Goal: Information Seeking & Learning: Learn about a topic

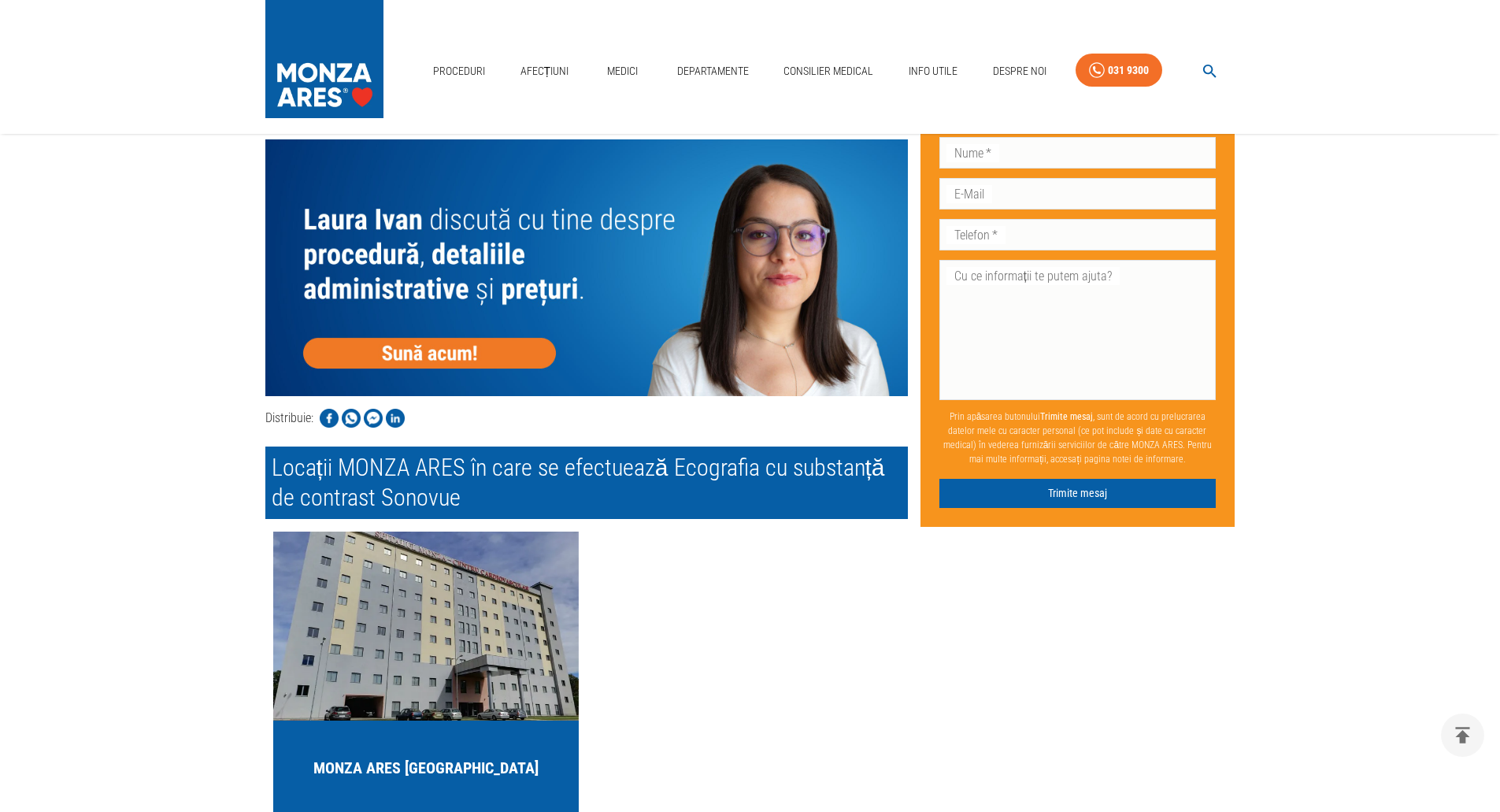
scroll to position [2835, 0]
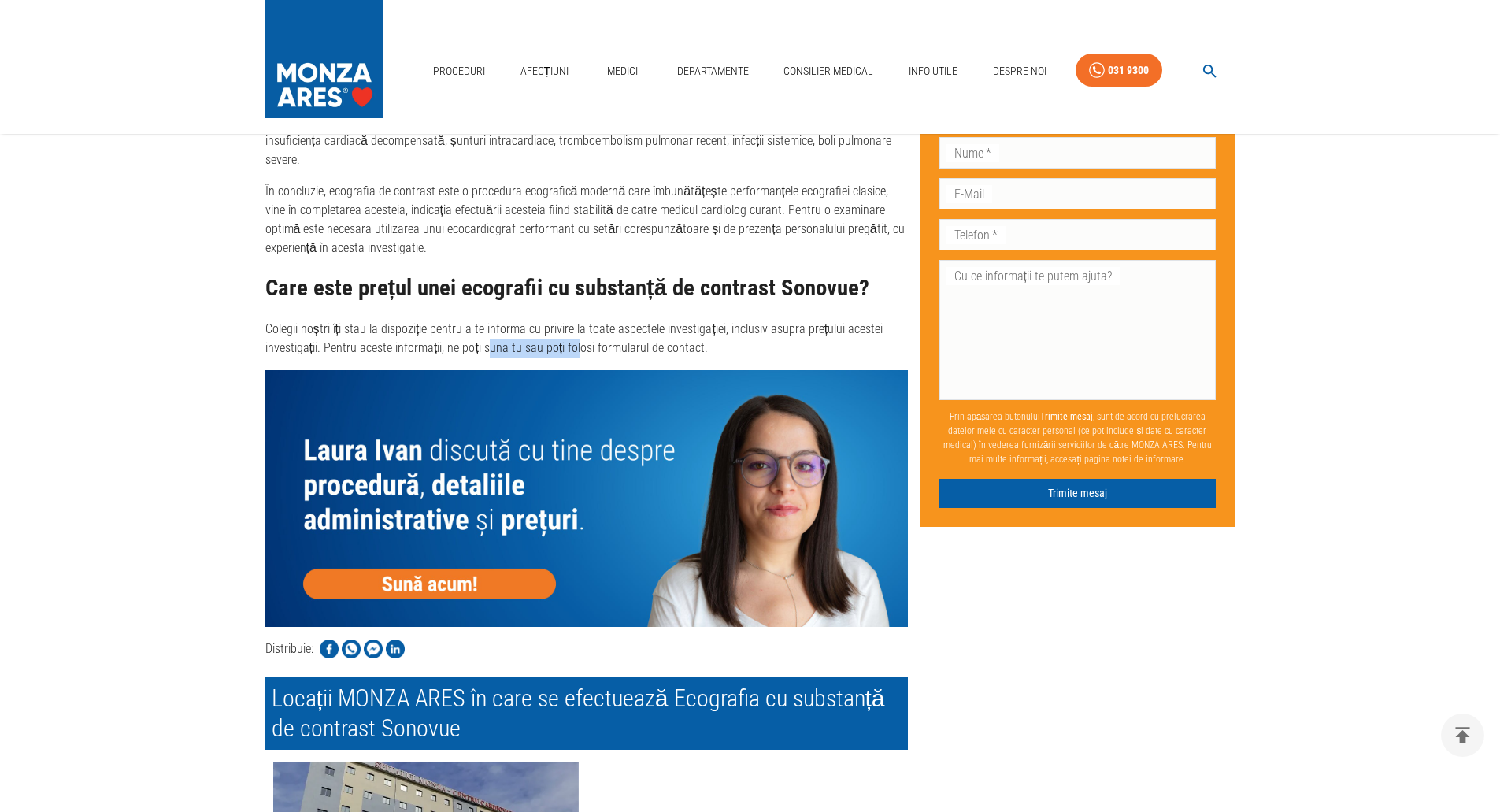
drag, startPoint x: 486, startPoint y: 354, endPoint x: 588, endPoint y: 364, distance: 102.5
click at [602, 357] on p "Colegii noștri îți stau la dispoziție pentru a te informa cu privire la toate a…" at bounding box center [587, 339] width 643 height 38
click at [599, 357] on p "Colegii noștri îți stau la dispoziție pentru a te informa cu privire la toate a…" at bounding box center [587, 339] width 643 height 38
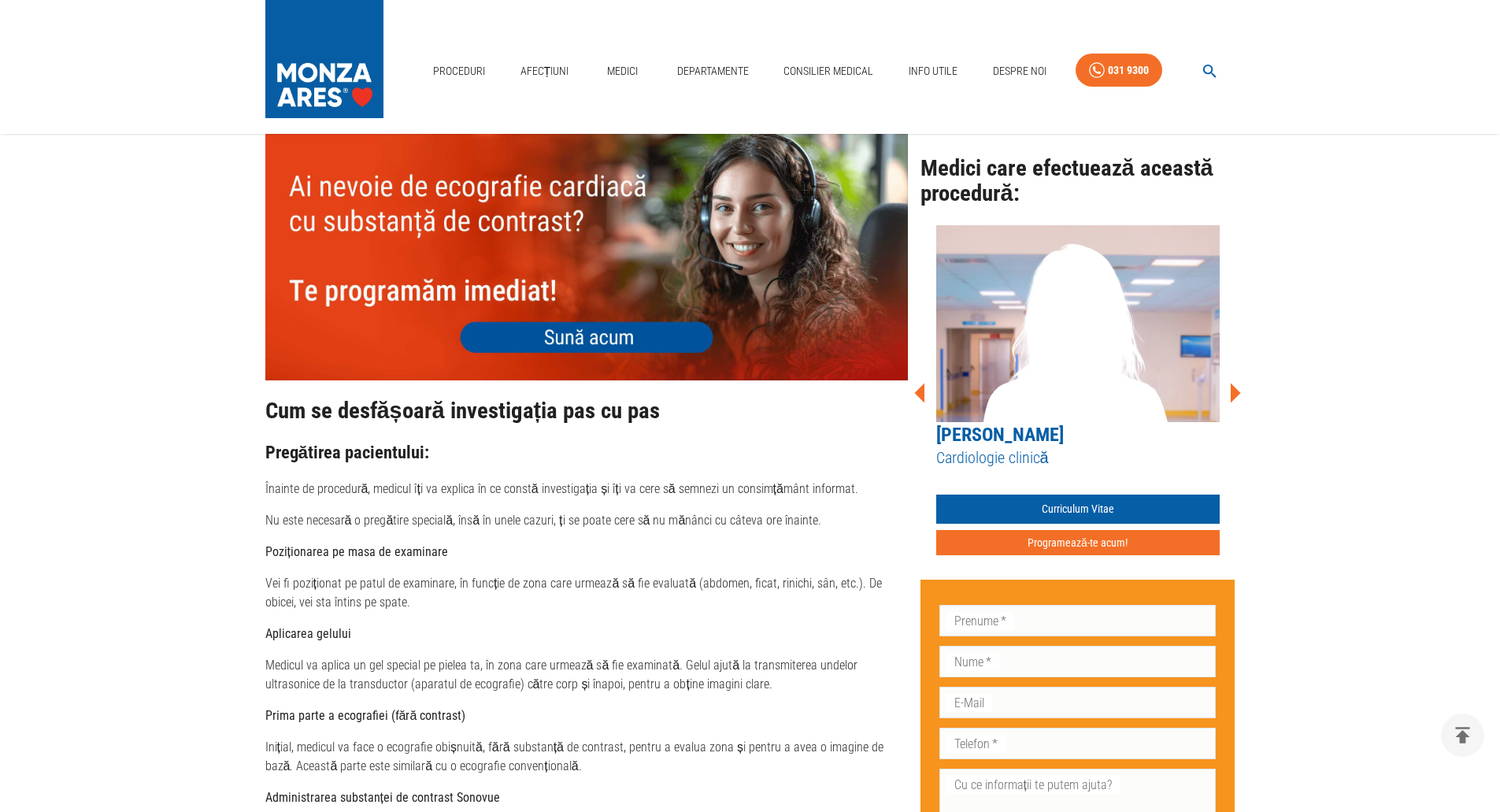
scroll to position [1023, 0]
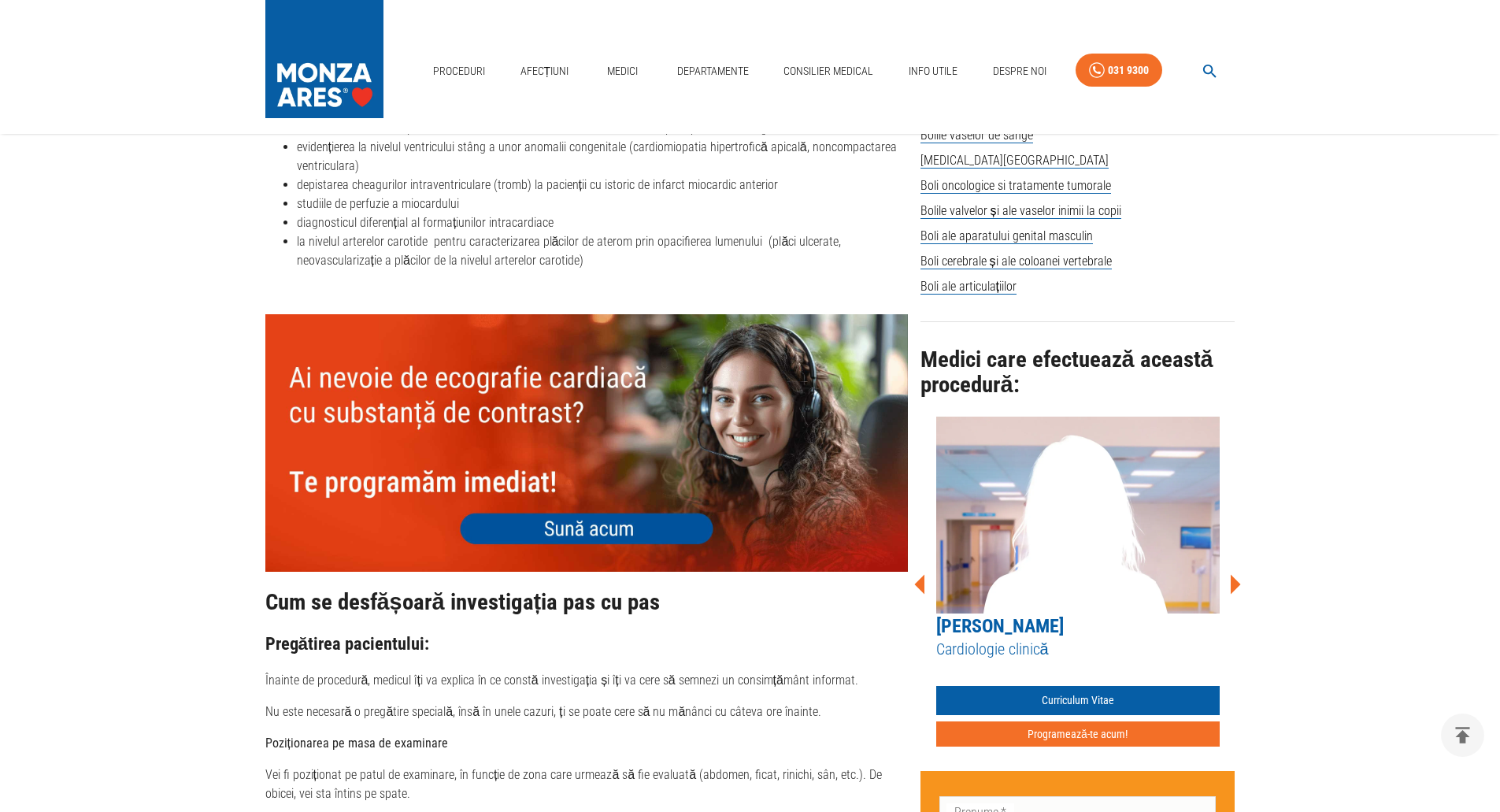
click at [1233, 577] on icon at bounding box center [1236, 583] width 10 height 20
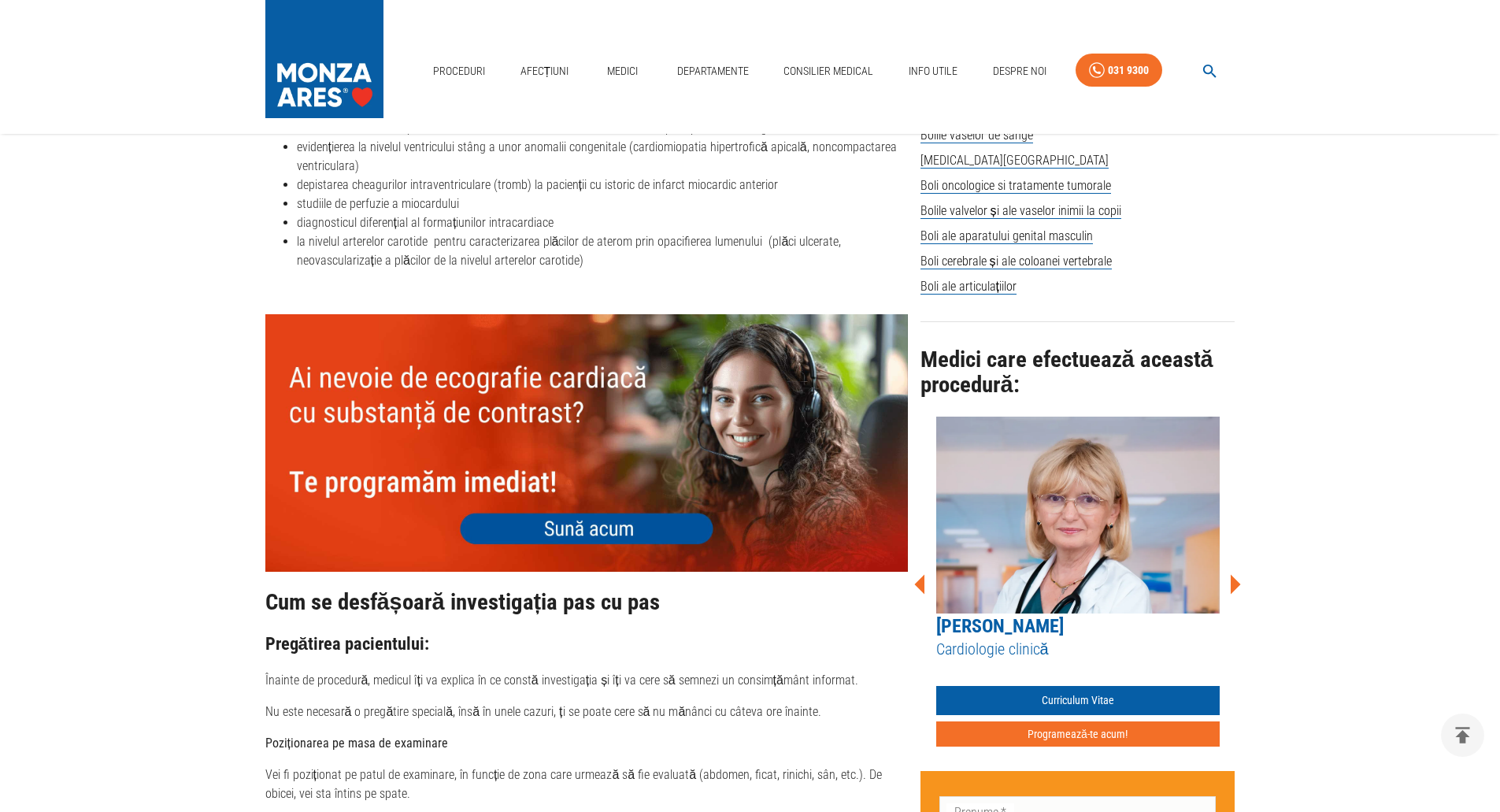
click at [1235, 577] on icon at bounding box center [1236, 583] width 10 height 20
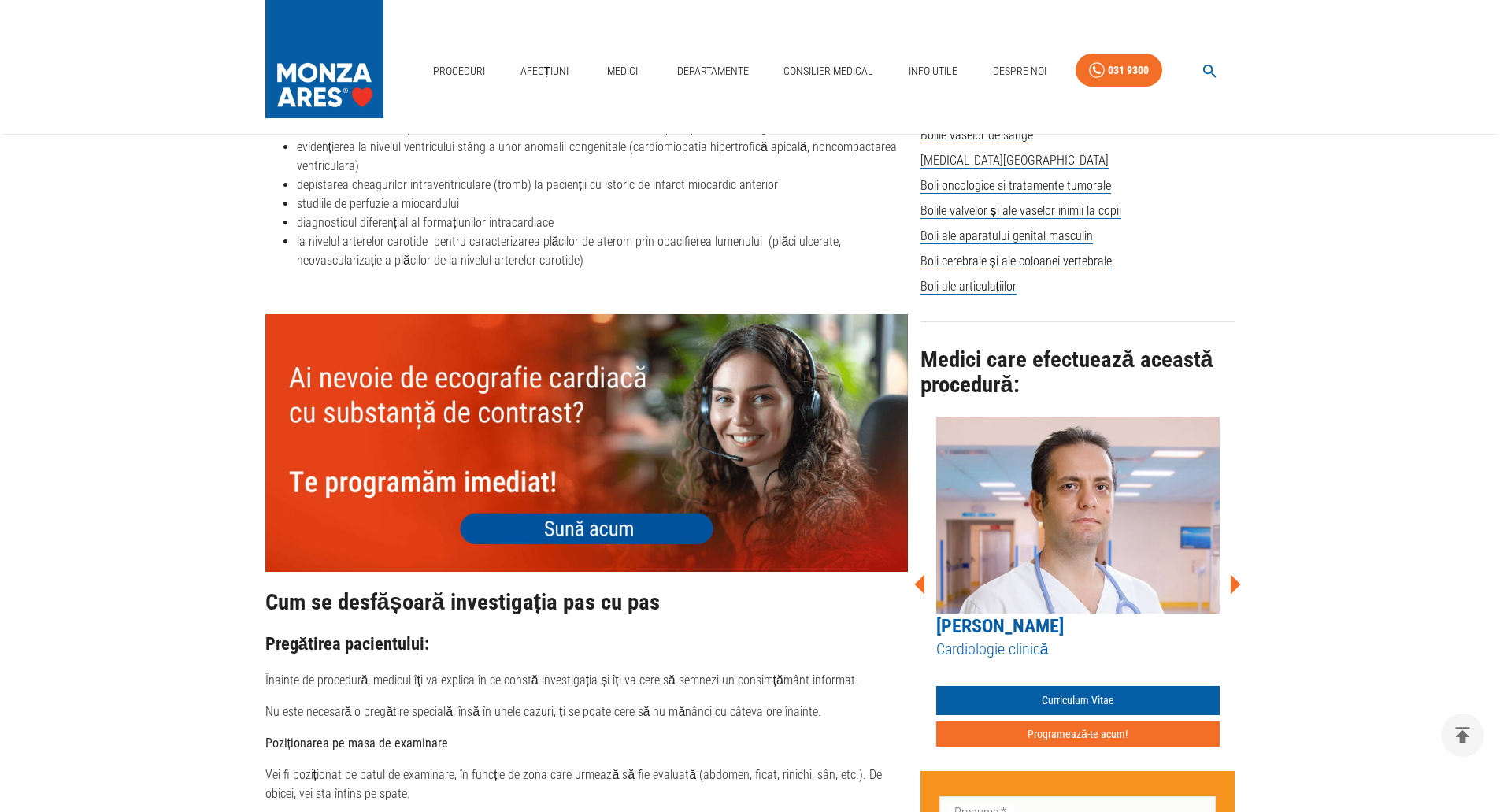
click at [1233, 576] on icon at bounding box center [1236, 583] width 10 height 20
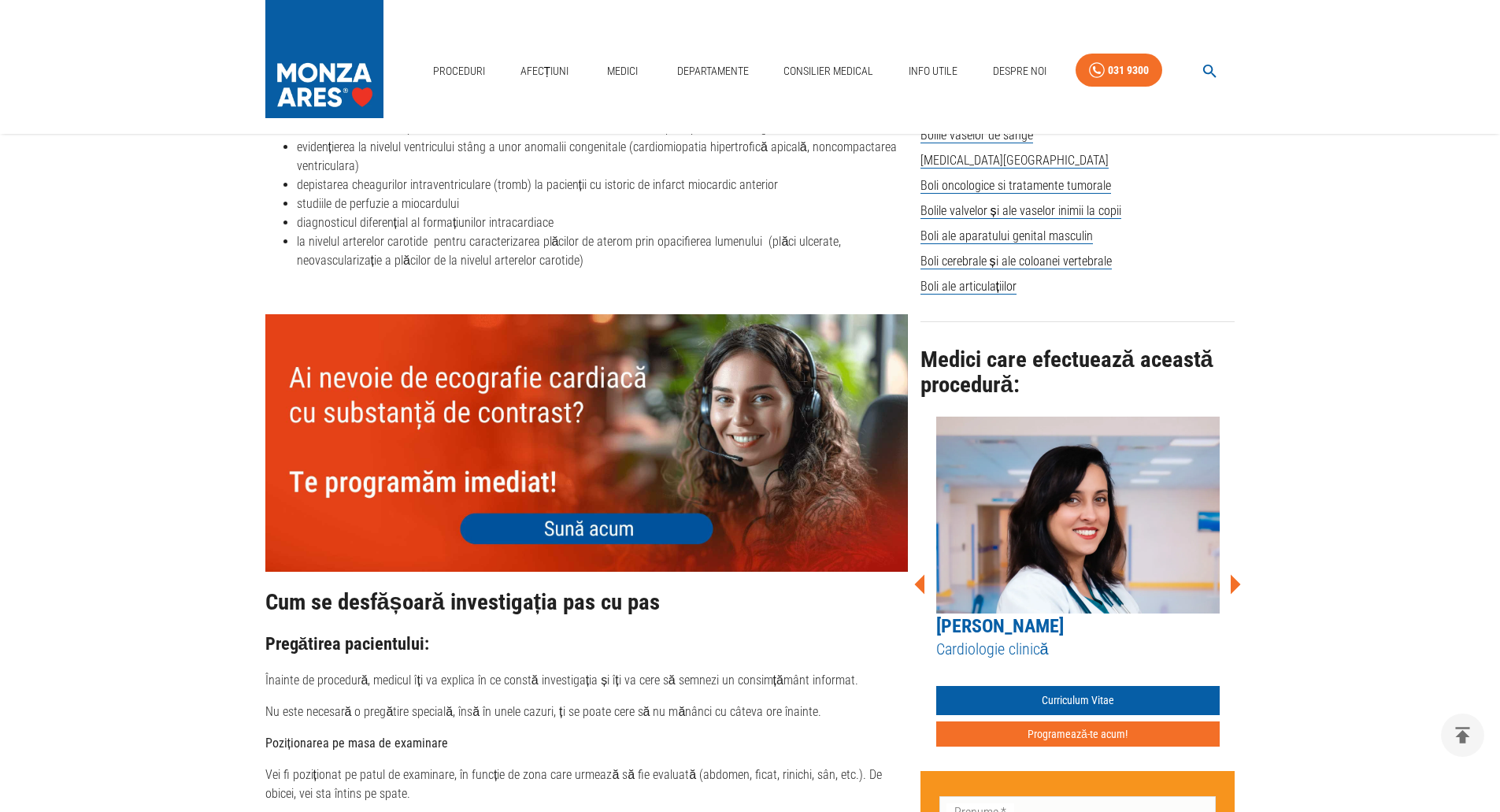
click at [1240, 579] on icon at bounding box center [1235, 584] width 47 height 47
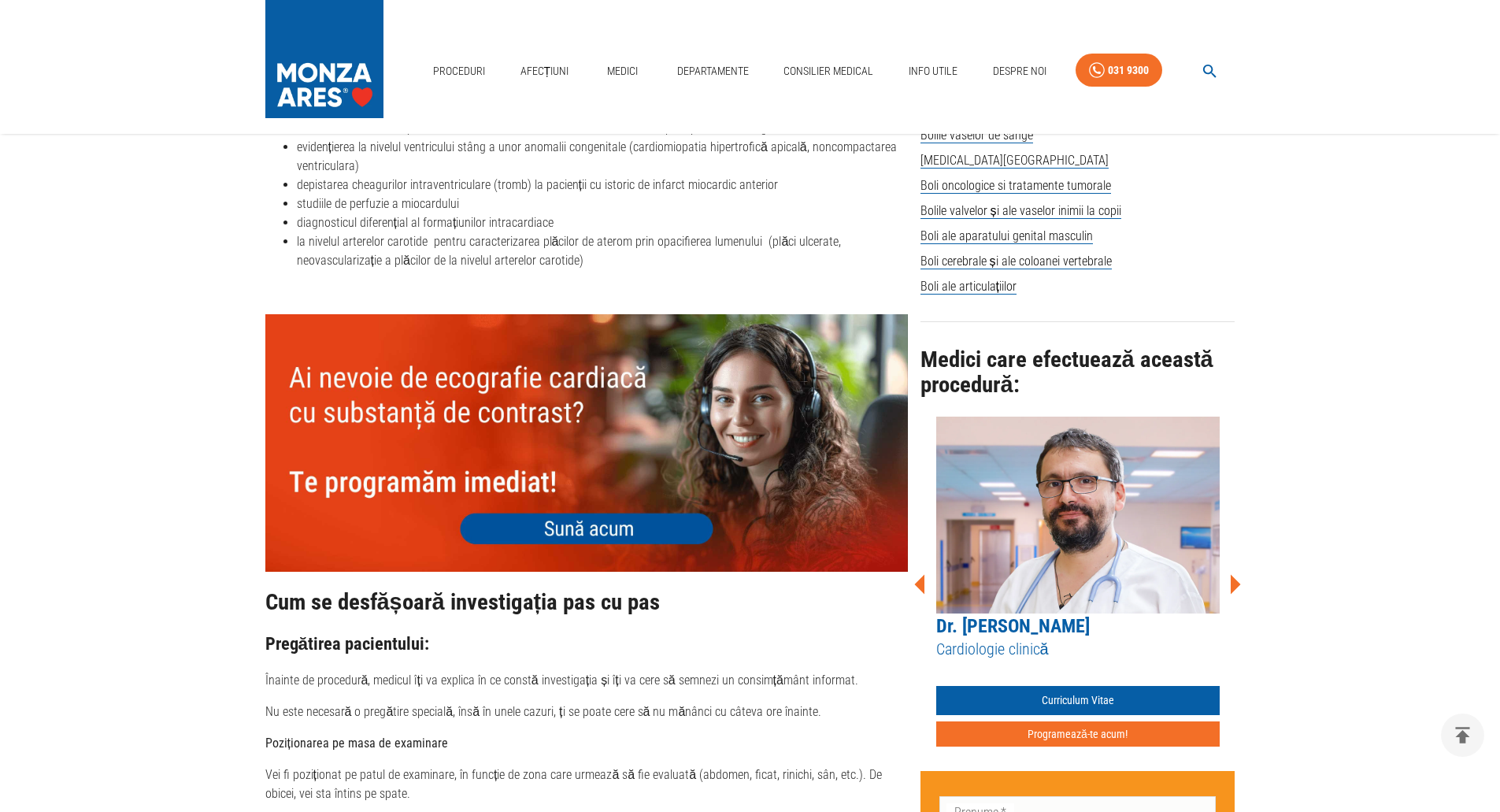
click at [1238, 579] on icon at bounding box center [1236, 583] width 10 height 20
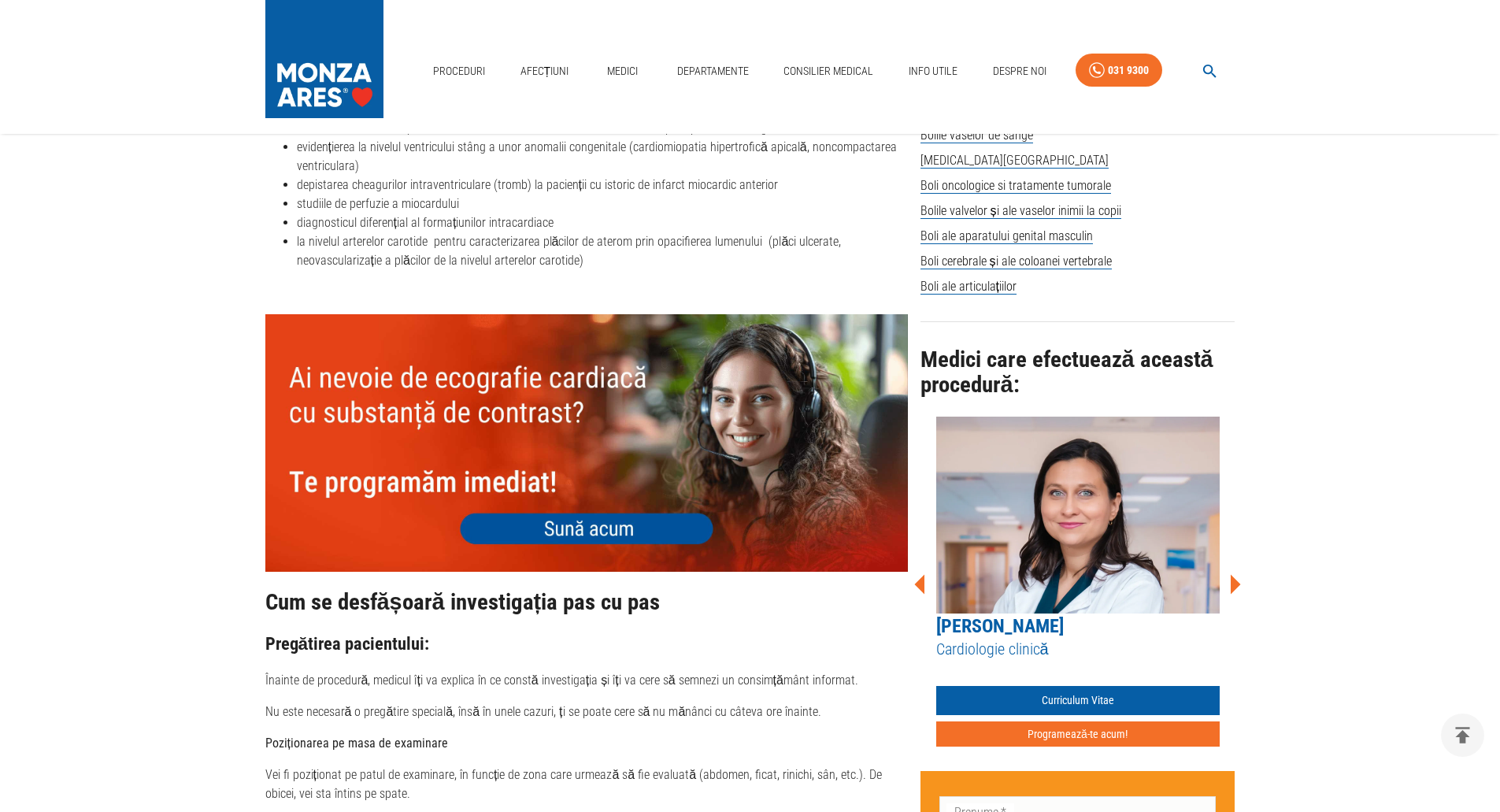
click at [1232, 577] on icon at bounding box center [1236, 583] width 10 height 20
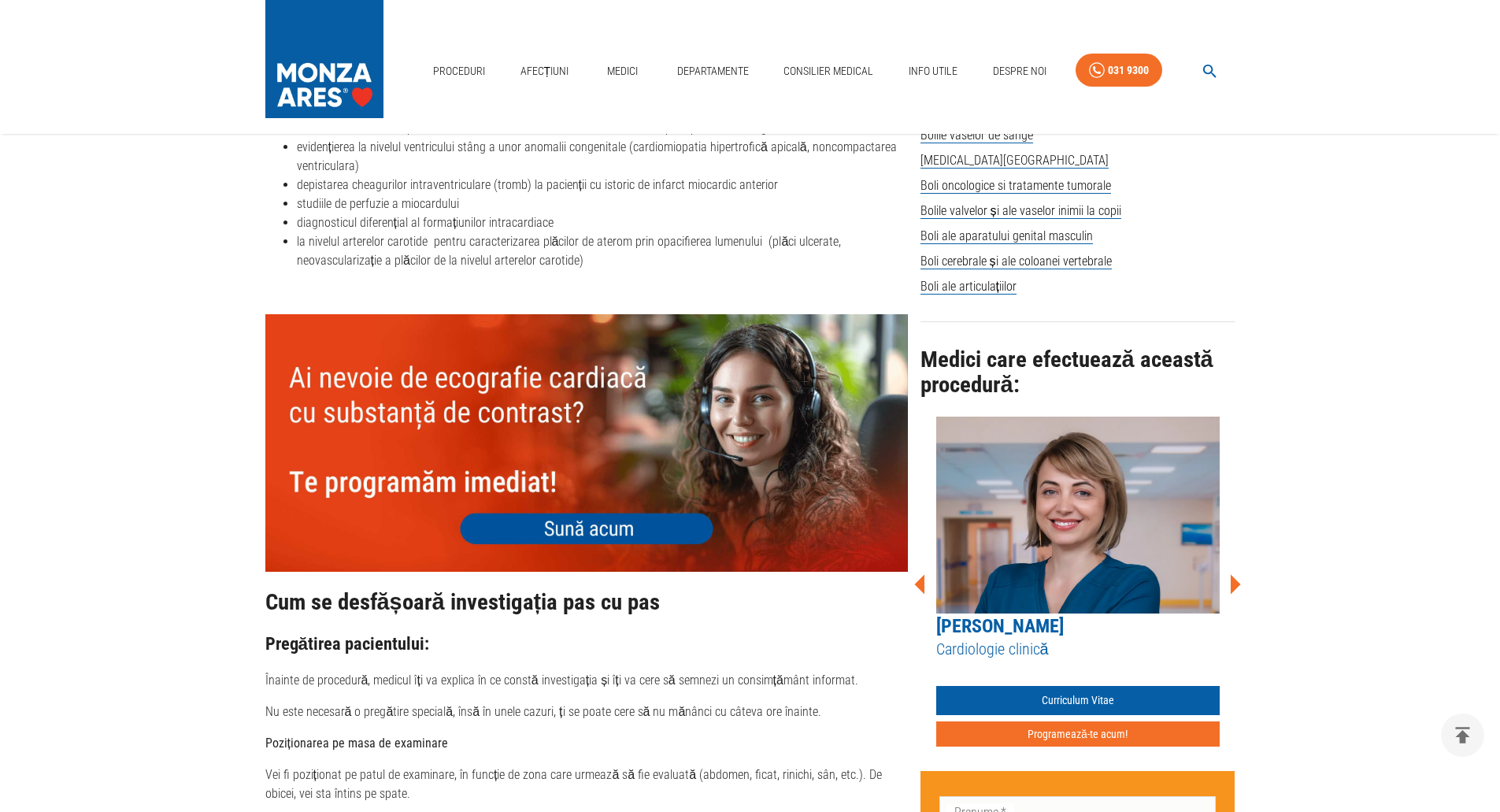
click at [1232, 577] on icon at bounding box center [1236, 583] width 10 height 20
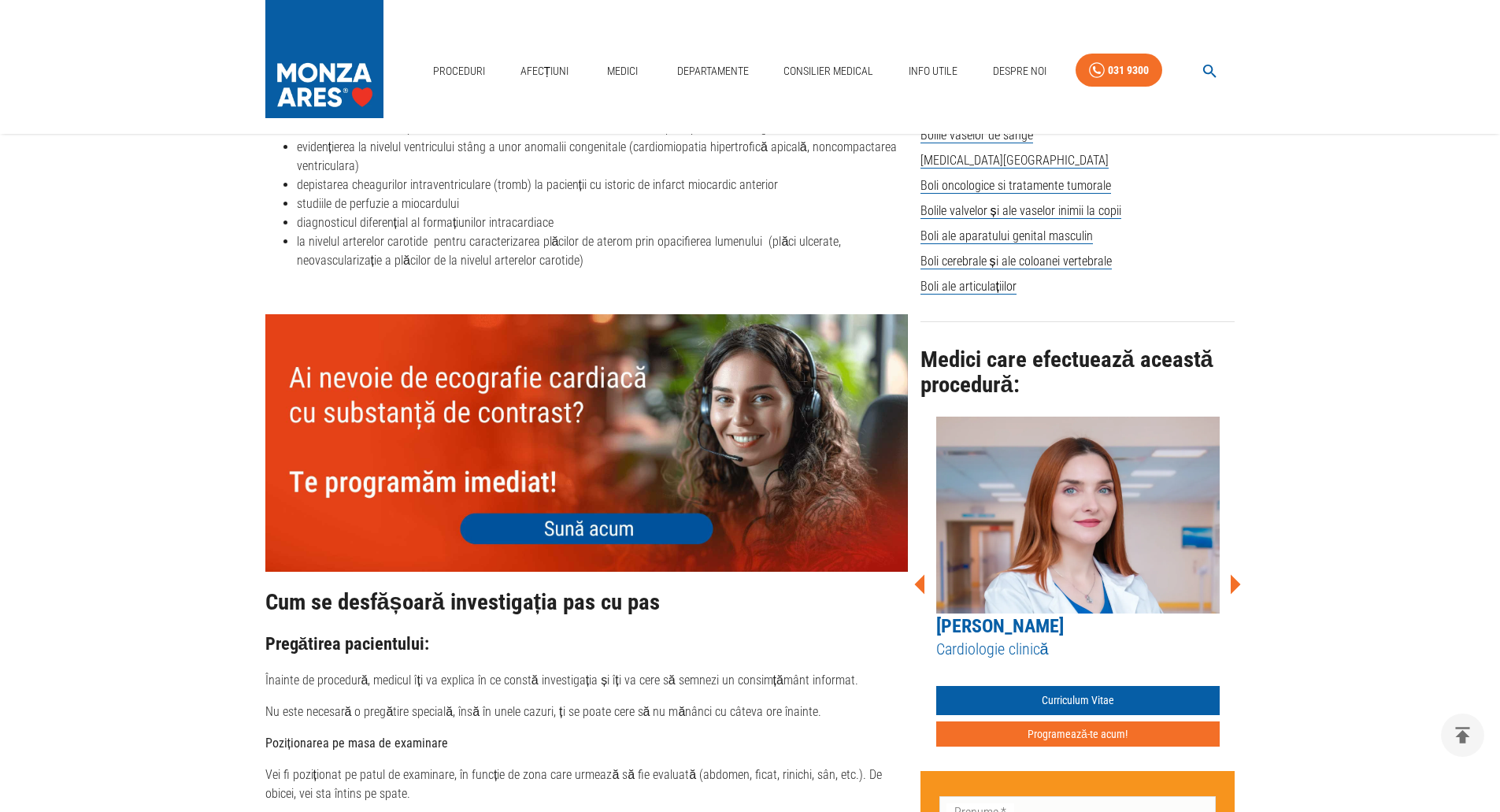
click at [1232, 577] on icon at bounding box center [1236, 583] width 10 height 20
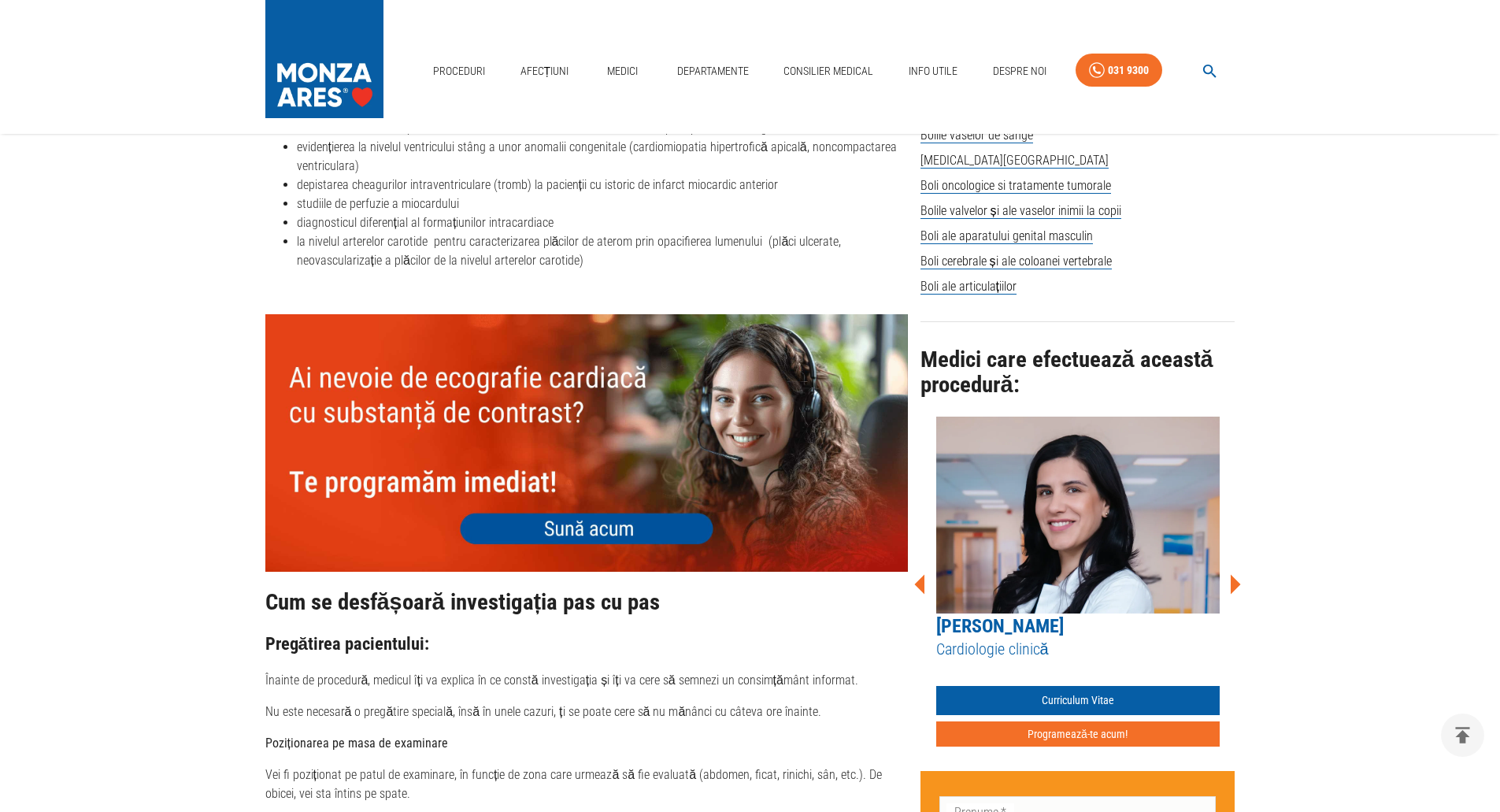
click at [1232, 577] on icon at bounding box center [1236, 583] width 10 height 20
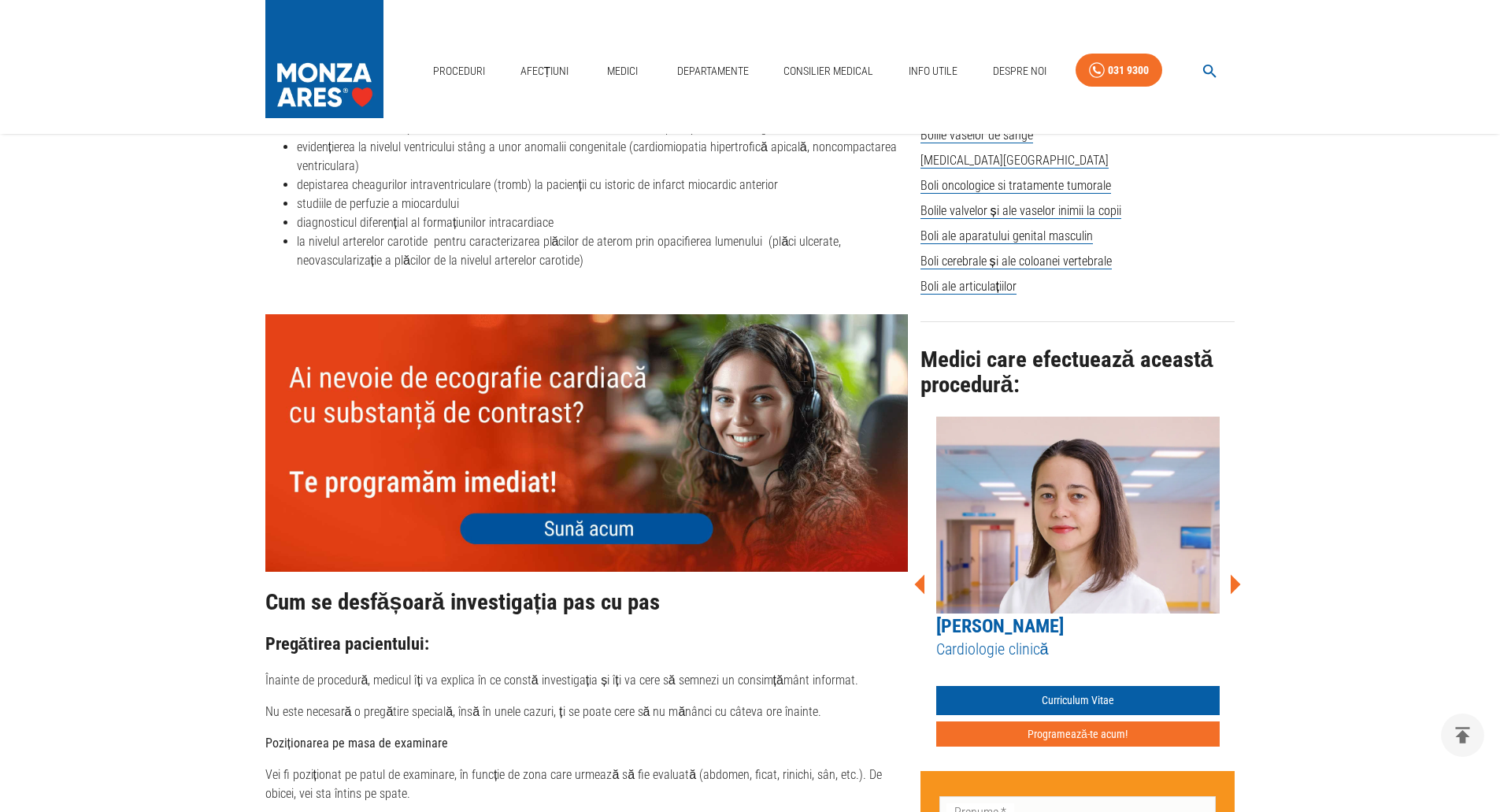
click at [1229, 576] on icon at bounding box center [1235, 584] width 47 height 47
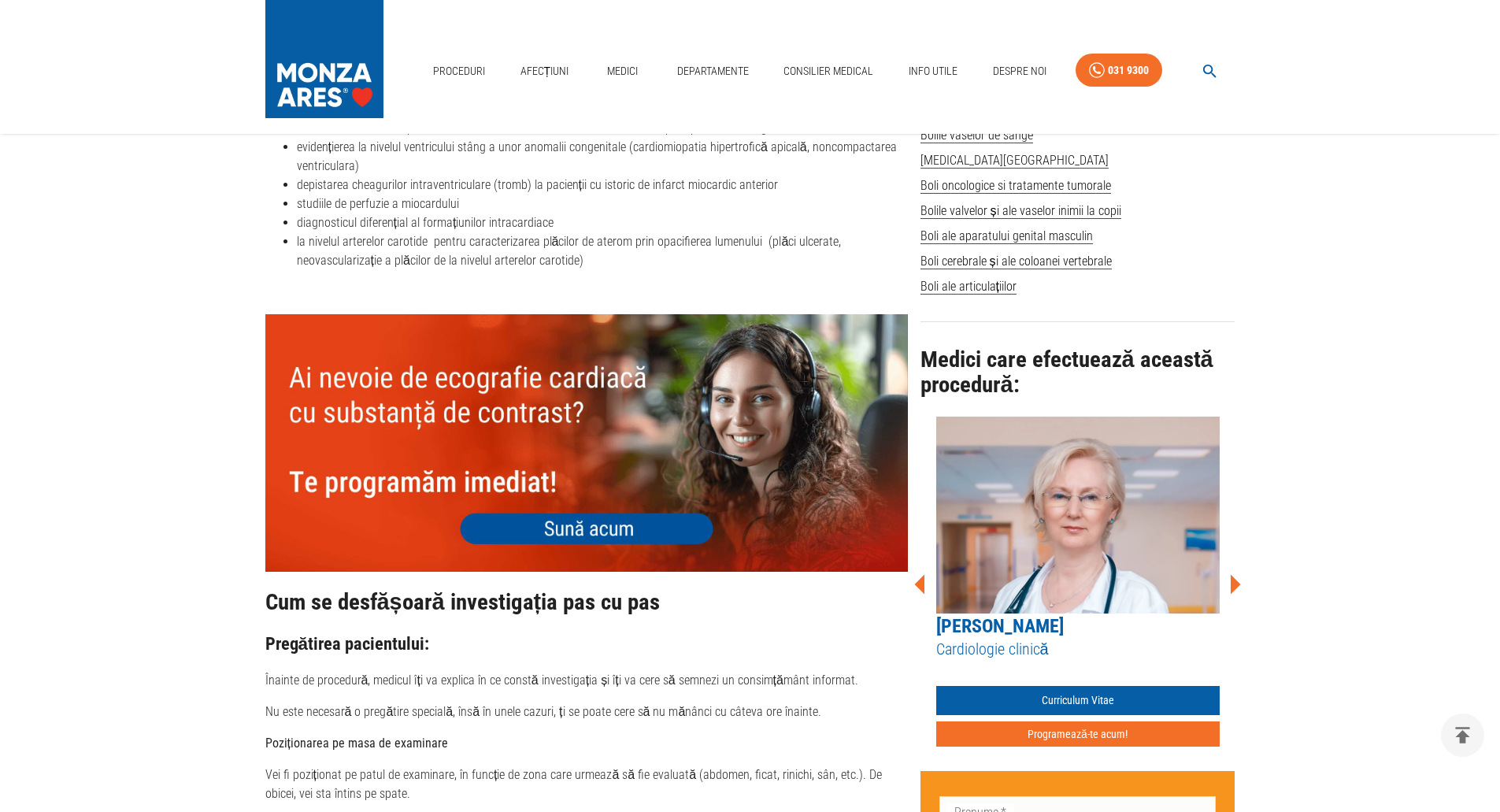
click at [1229, 576] on icon at bounding box center [1235, 584] width 47 height 47
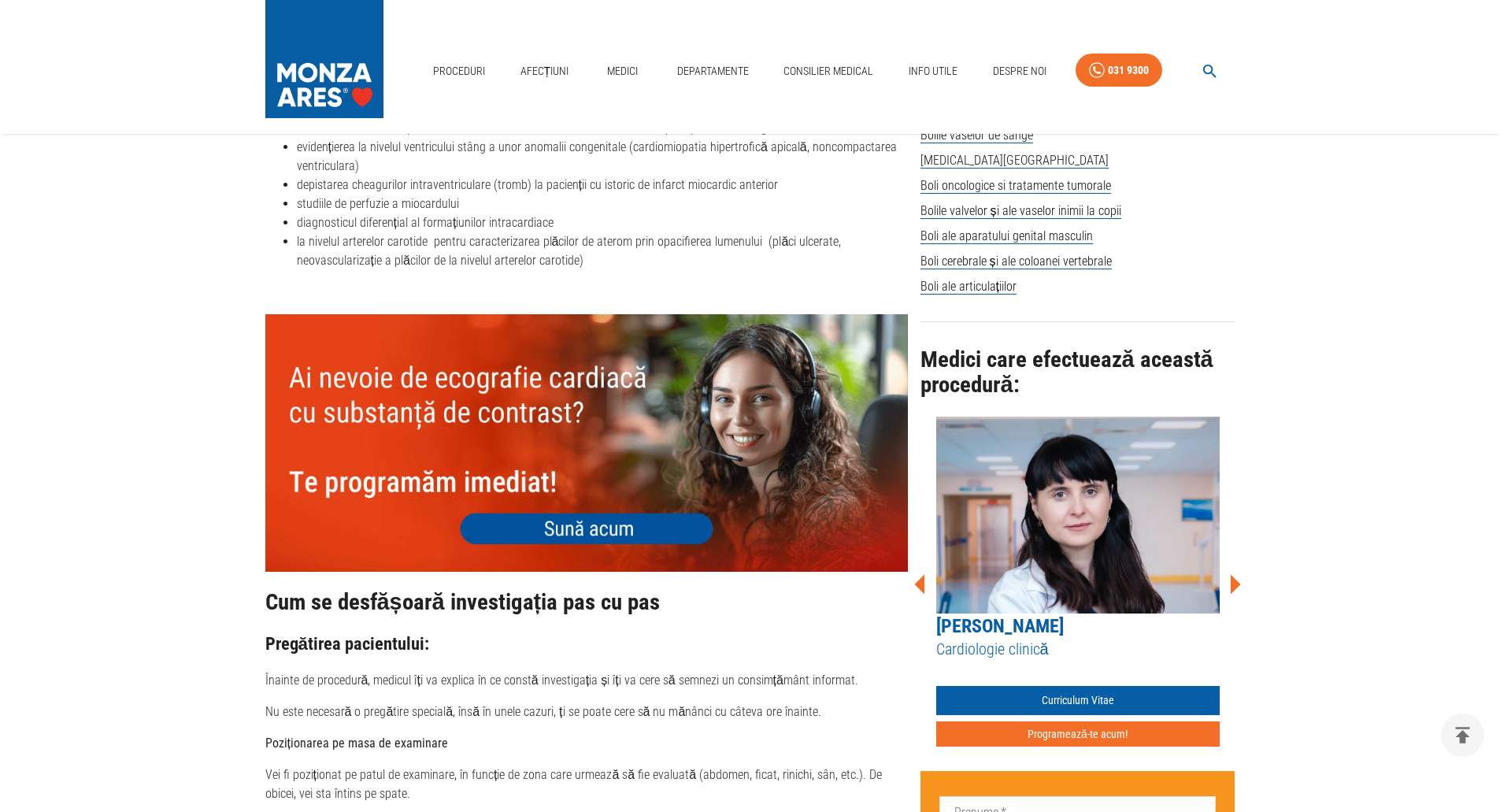
click at [1229, 576] on icon at bounding box center [1235, 584] width 47 height 47
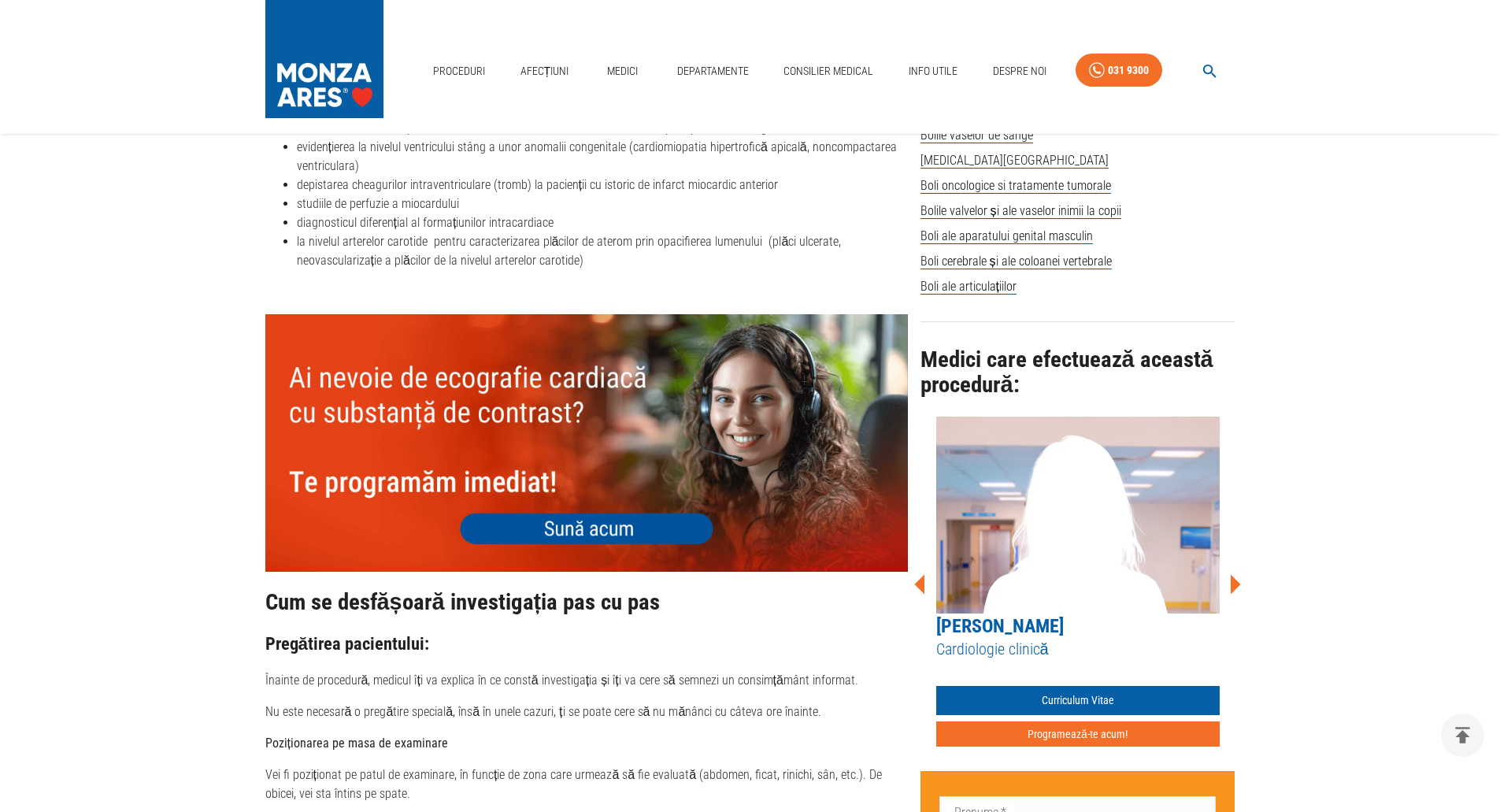
click at [1229, 576] on icon at bounding box center [1235, 584] width 47 height 47
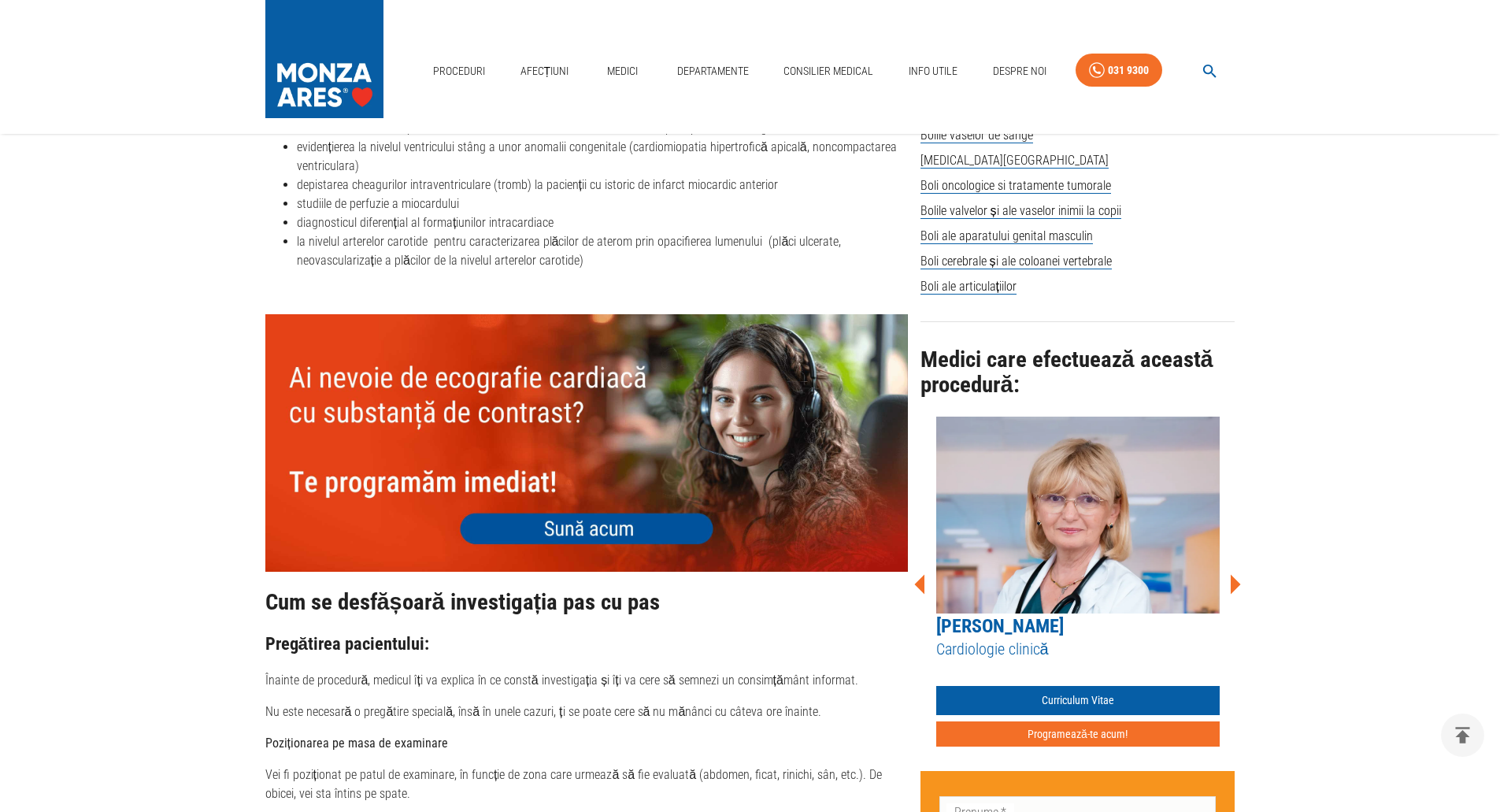
click at [1237, 571] on icon at bounding box center [1235, 584] width 47 height 47
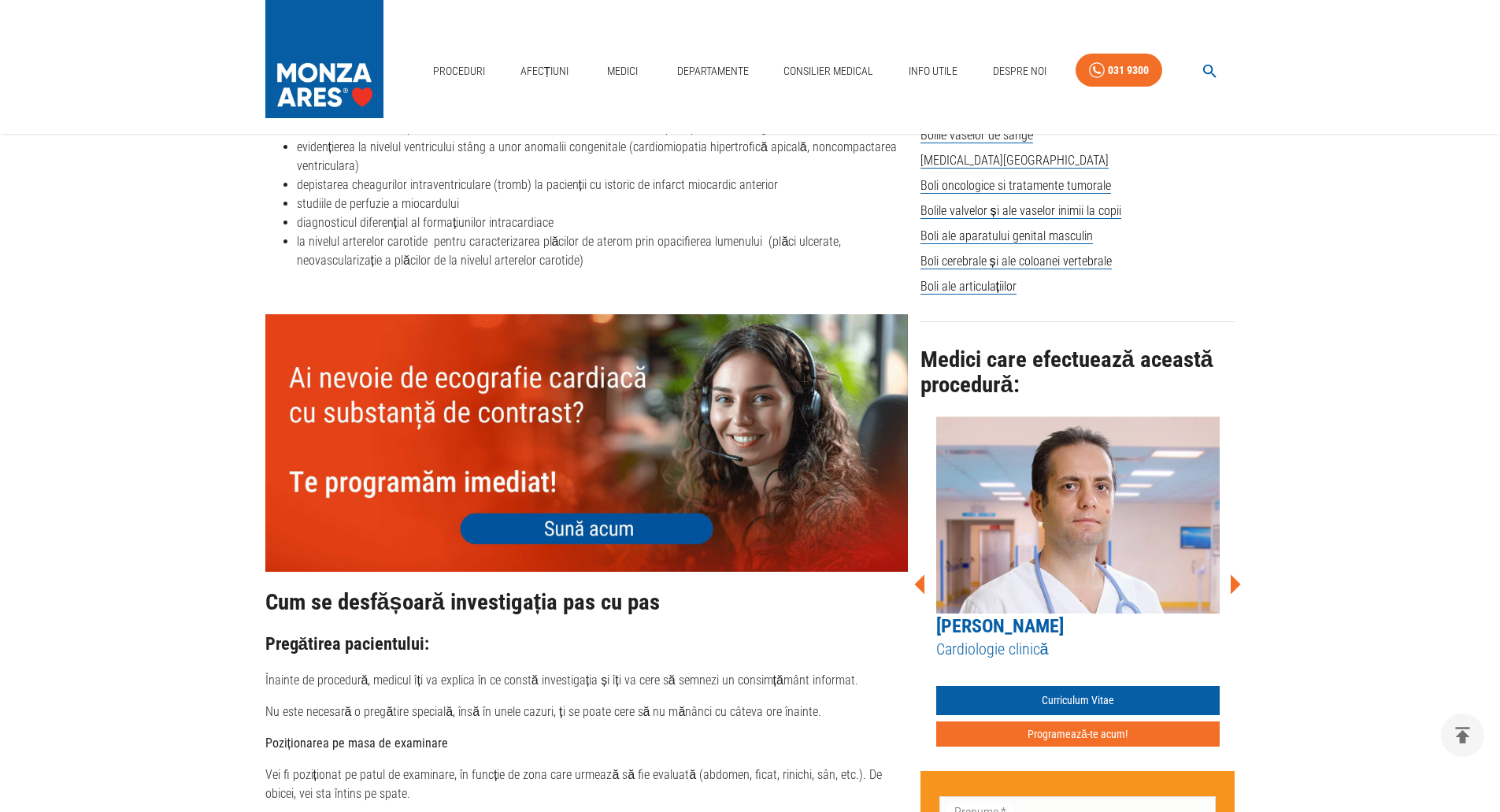
click at [1237, 571] on icon at bounding box center [1235, 584] width 47 height 47
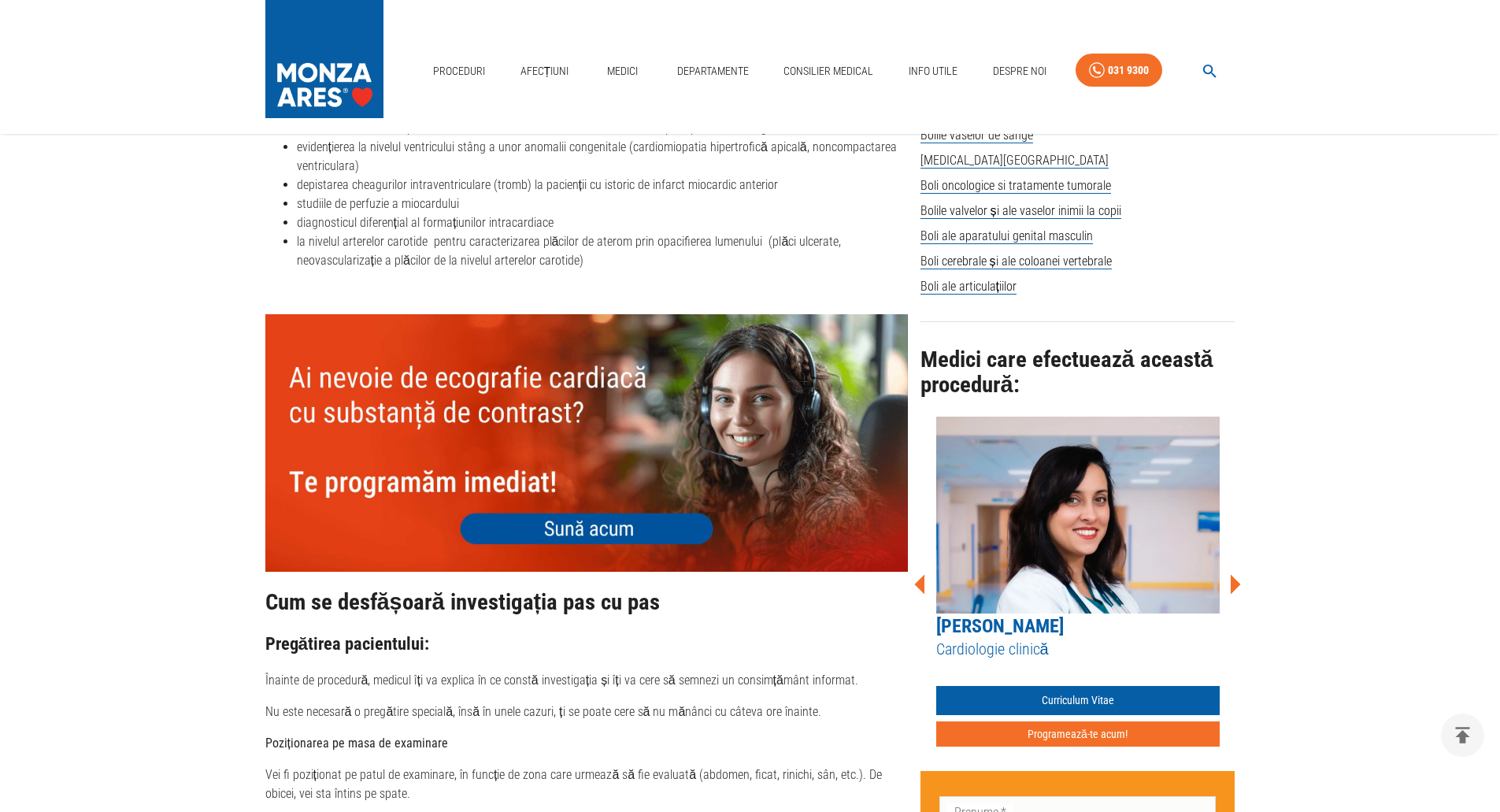
click at [1237, 571] on icon at bounding box center [1235, 584] width 47 height 47
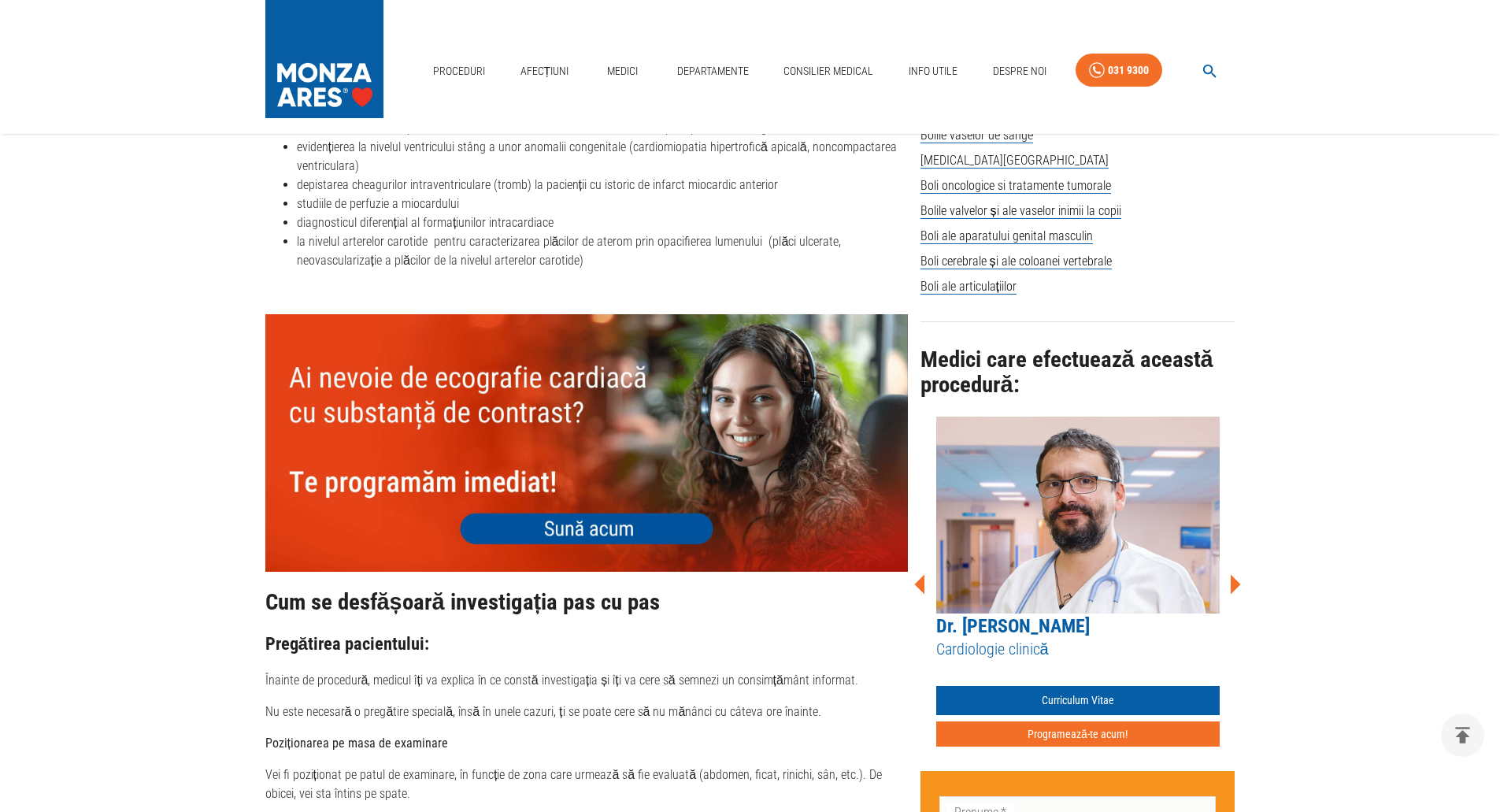
click at [1237, 571] on icon at bounding box center [1235, 584] width 47 height 47
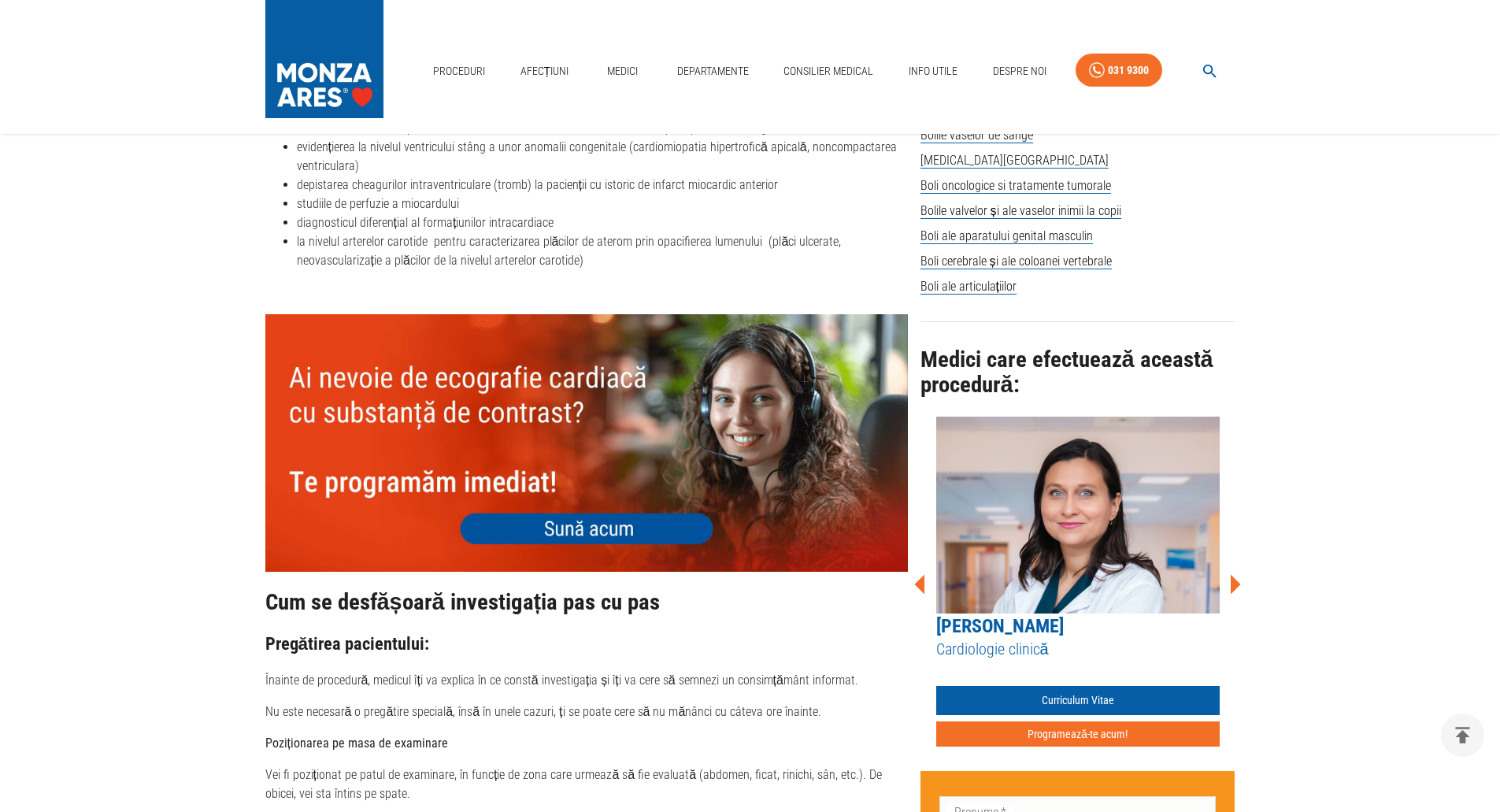
click at [1237, 571] on icon at bounding box center [1235, 584] width 47 height 47
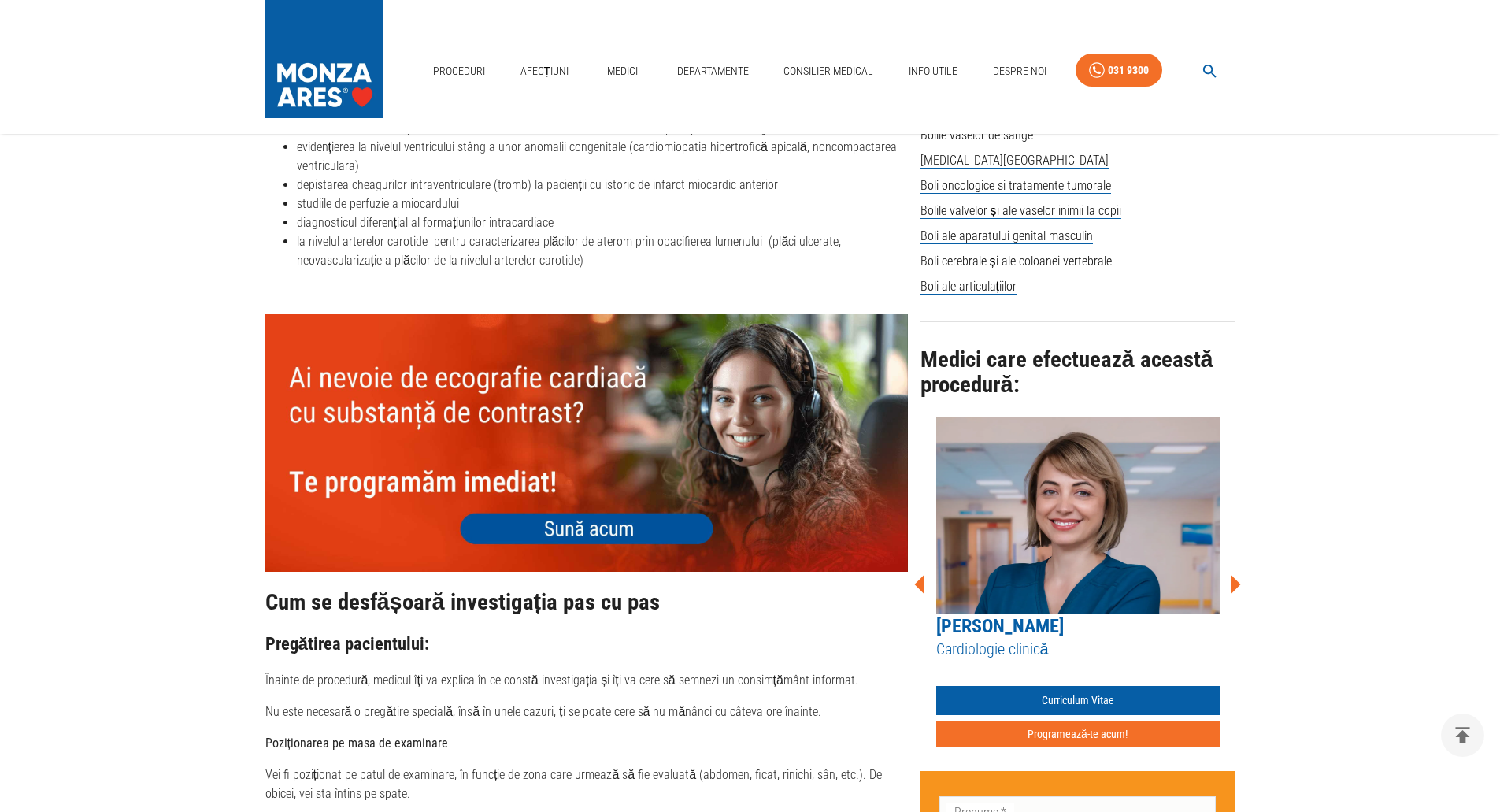
click at [922, 574] on icon at bounding box center [920, 583] width 10 height 20
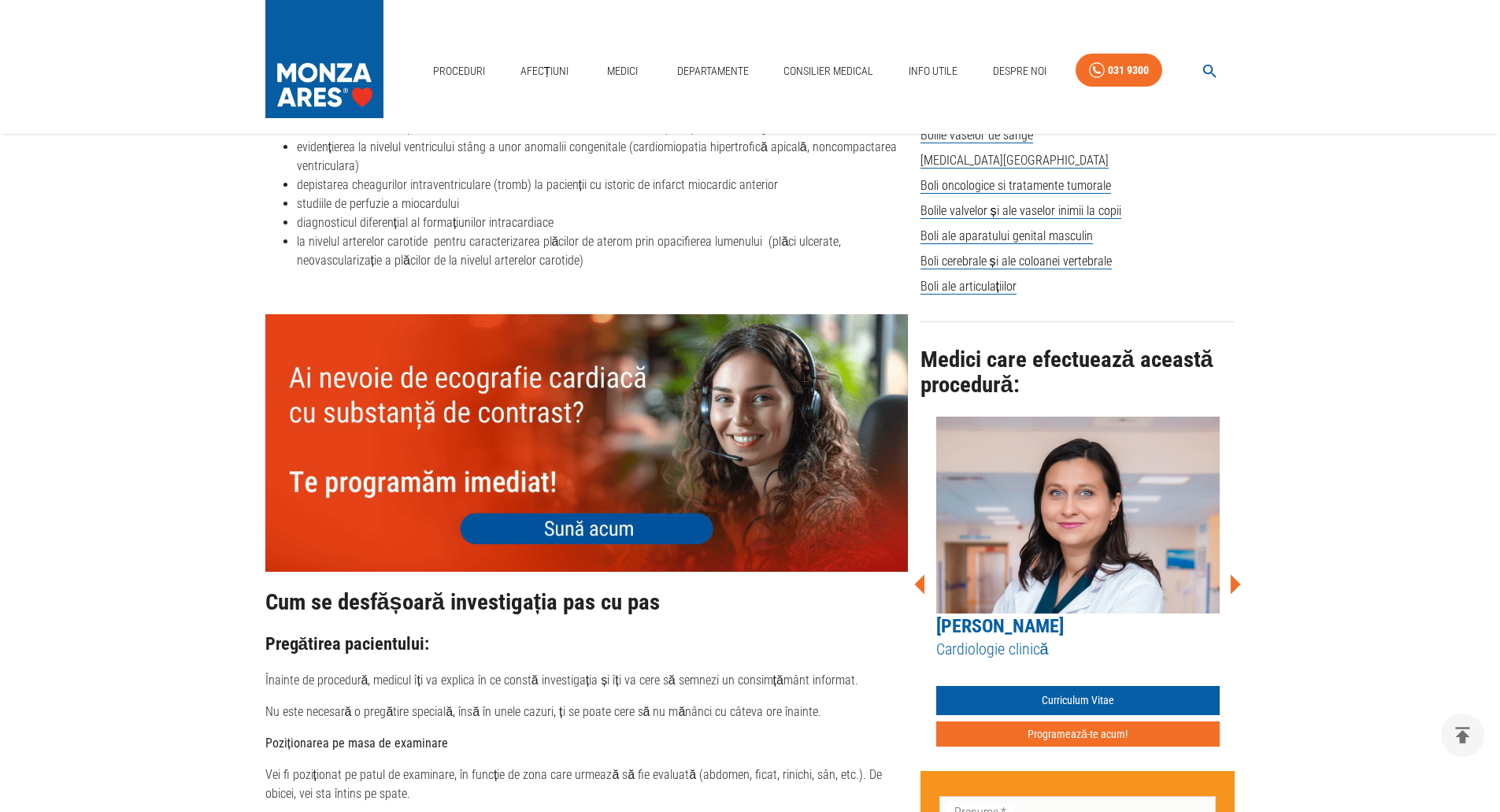
click at [922, 574] on icon at bounding box center [920, 583] width 10 height 20
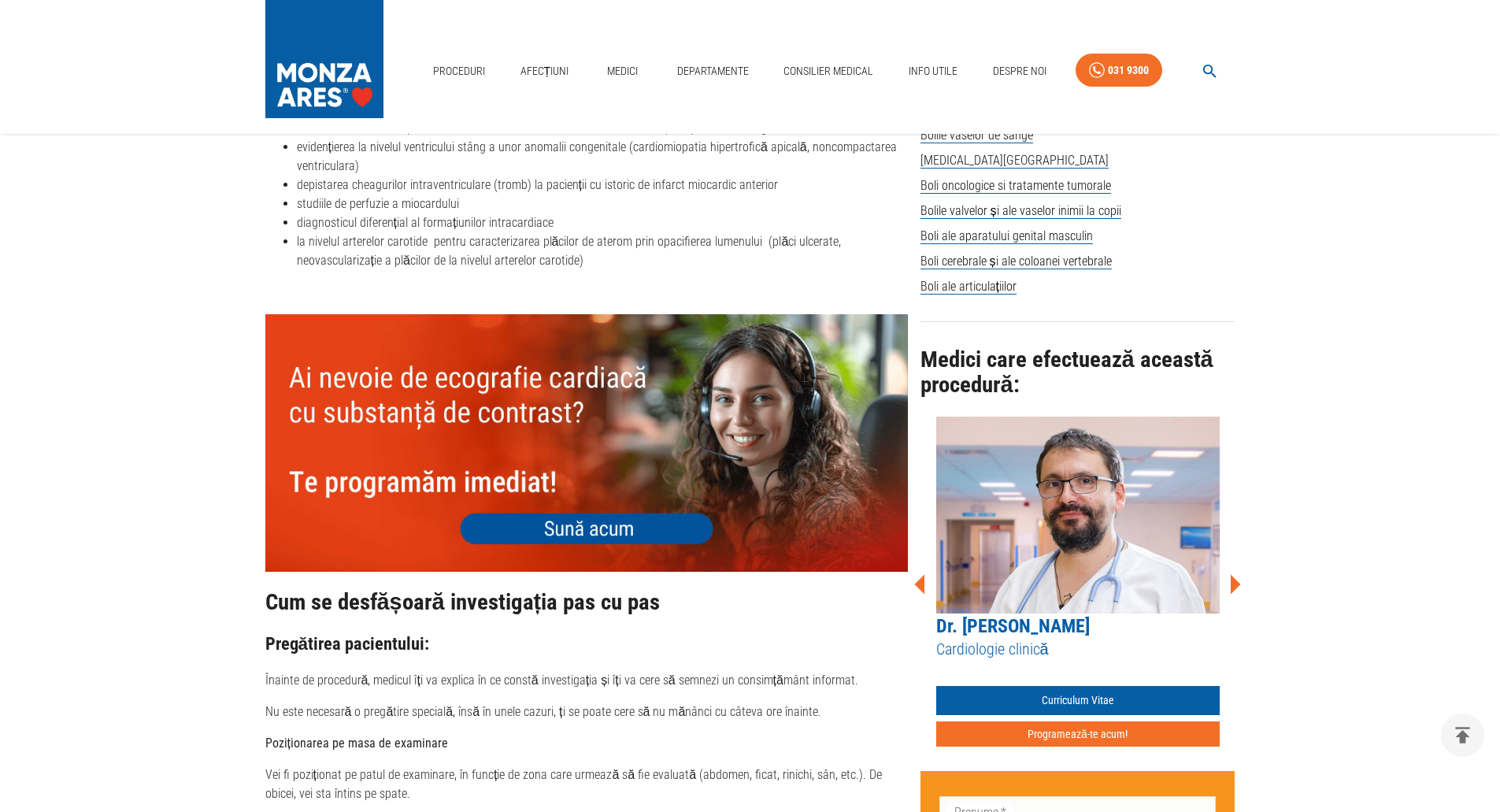
click at [922, 574] on icon at bounding box center [920, 583] width 10 height 20
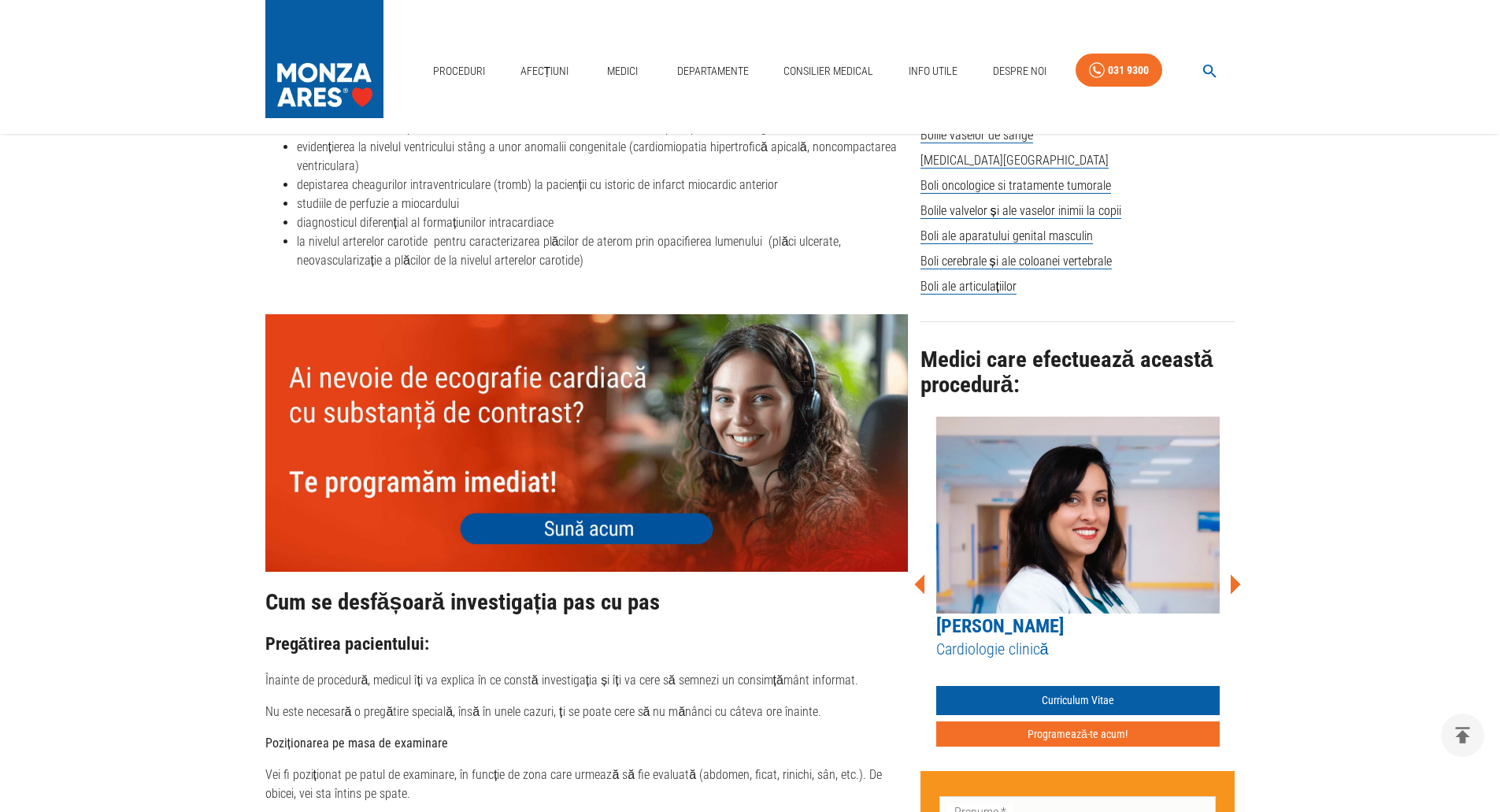
click at [922, 574] on icon at bounding box center [920, 583] width 10 height 20
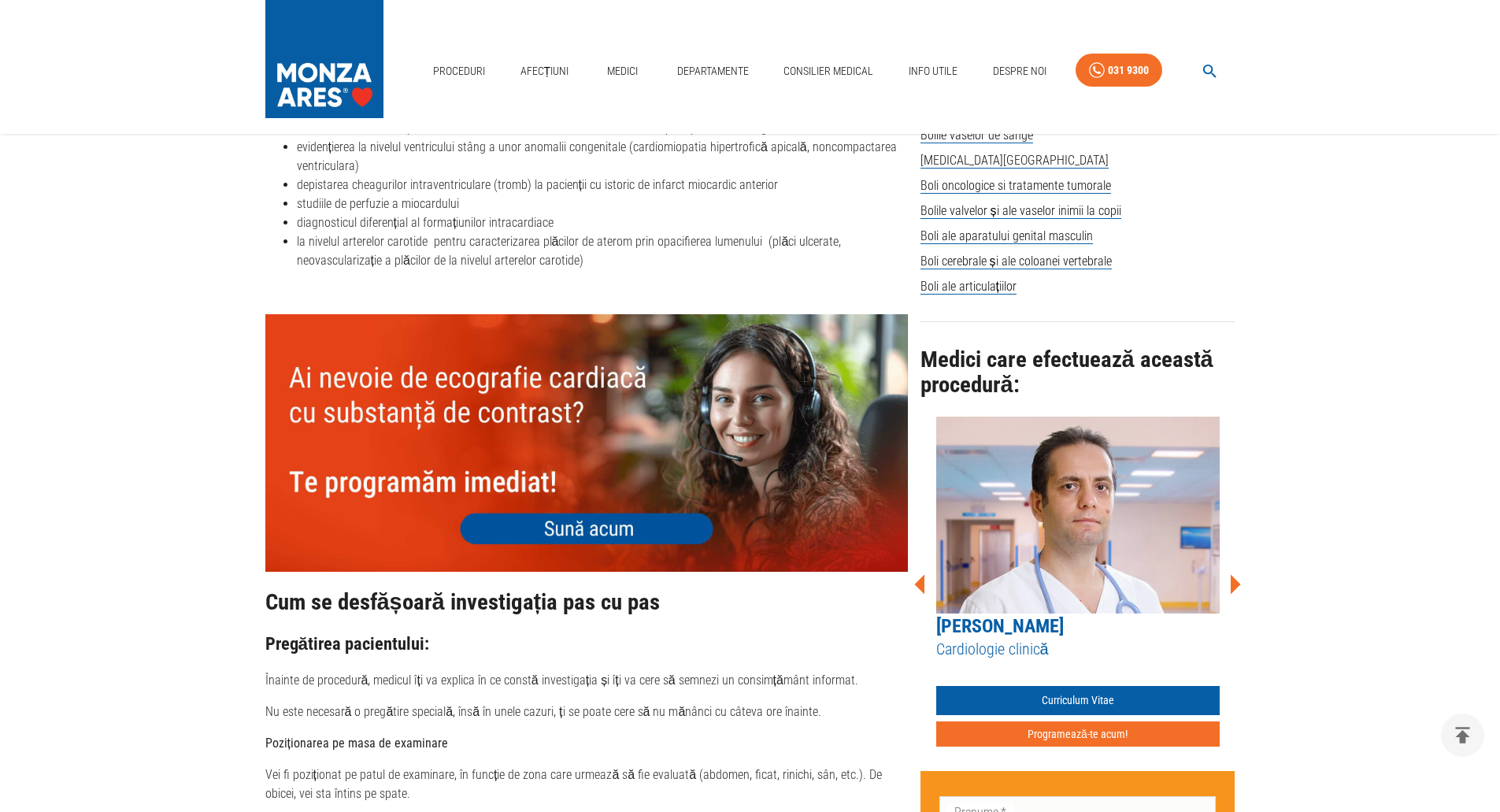
click at [922, 574] on icon at bounding box center [920, 583] width 10 height 20
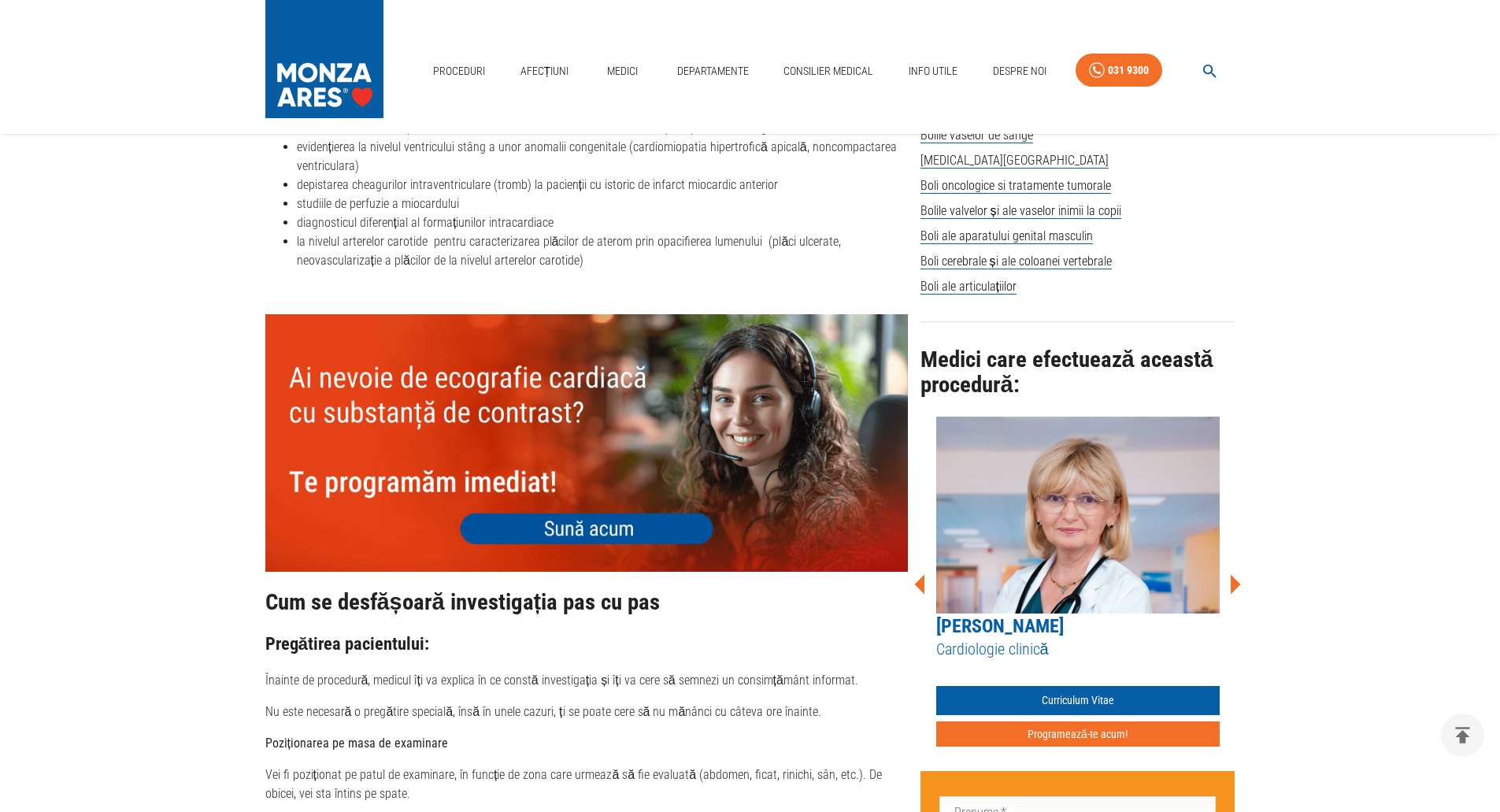
click at [922, 574] on icon at bounding box center [920, 583] width 10 height 20
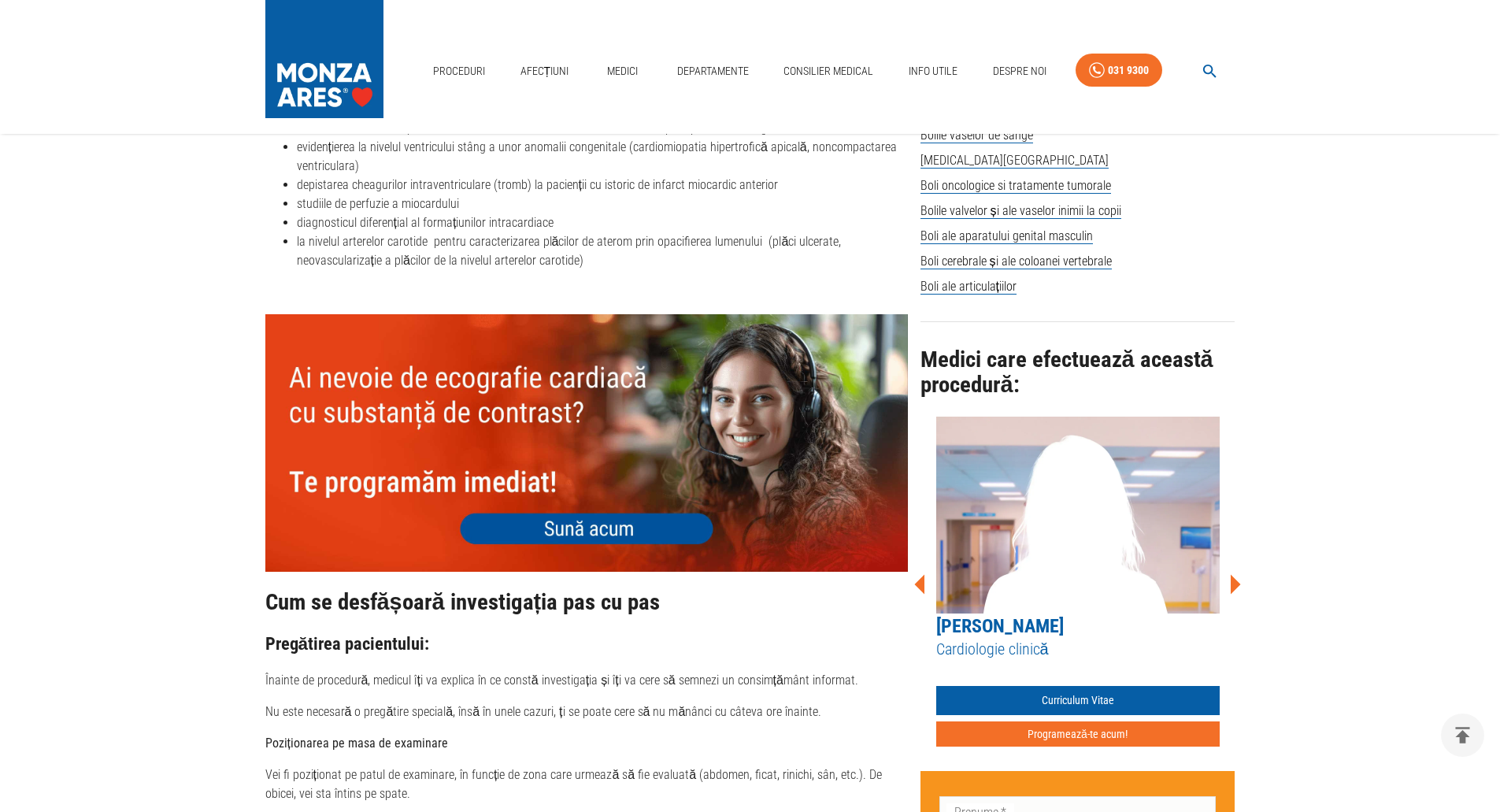
click at [922, 574] on icon at bounding box center [920, 583] width 10 height 20
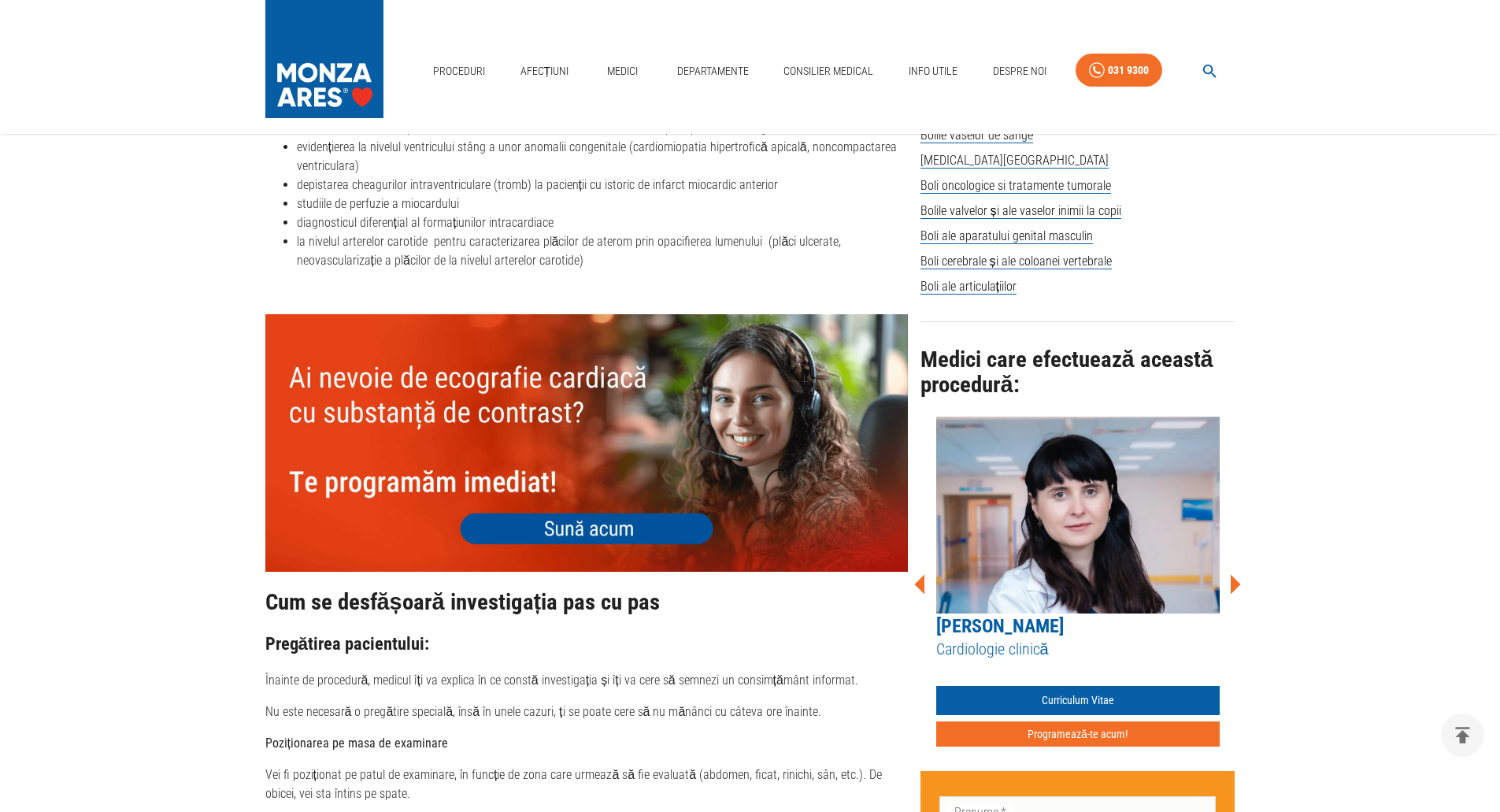
click at [922, 574] on icon at bounding box center [920, 583] width 10 height 20
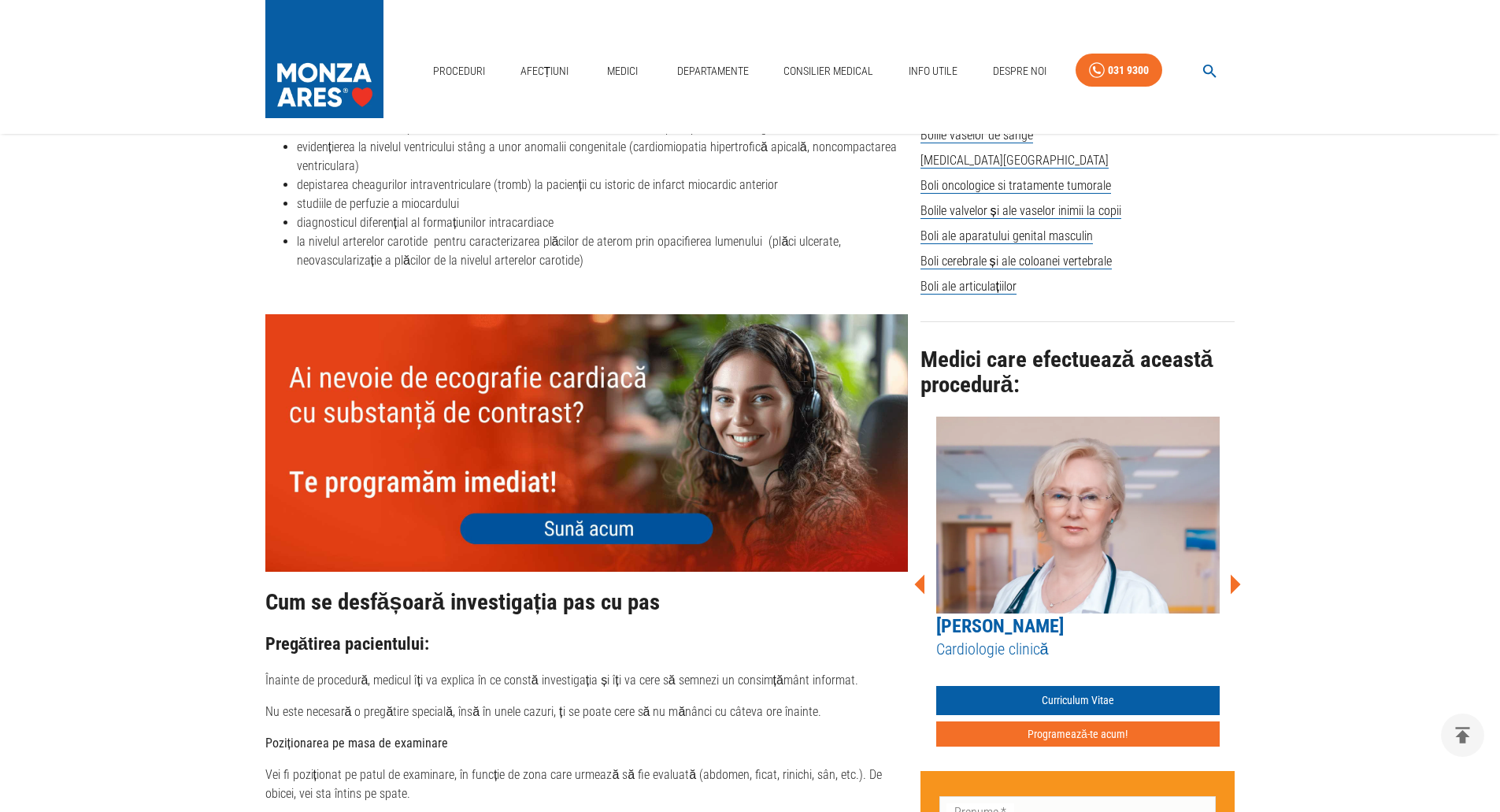
click at [1239, 581] on icon at bounding box center [1235, 584] width 47 height 47
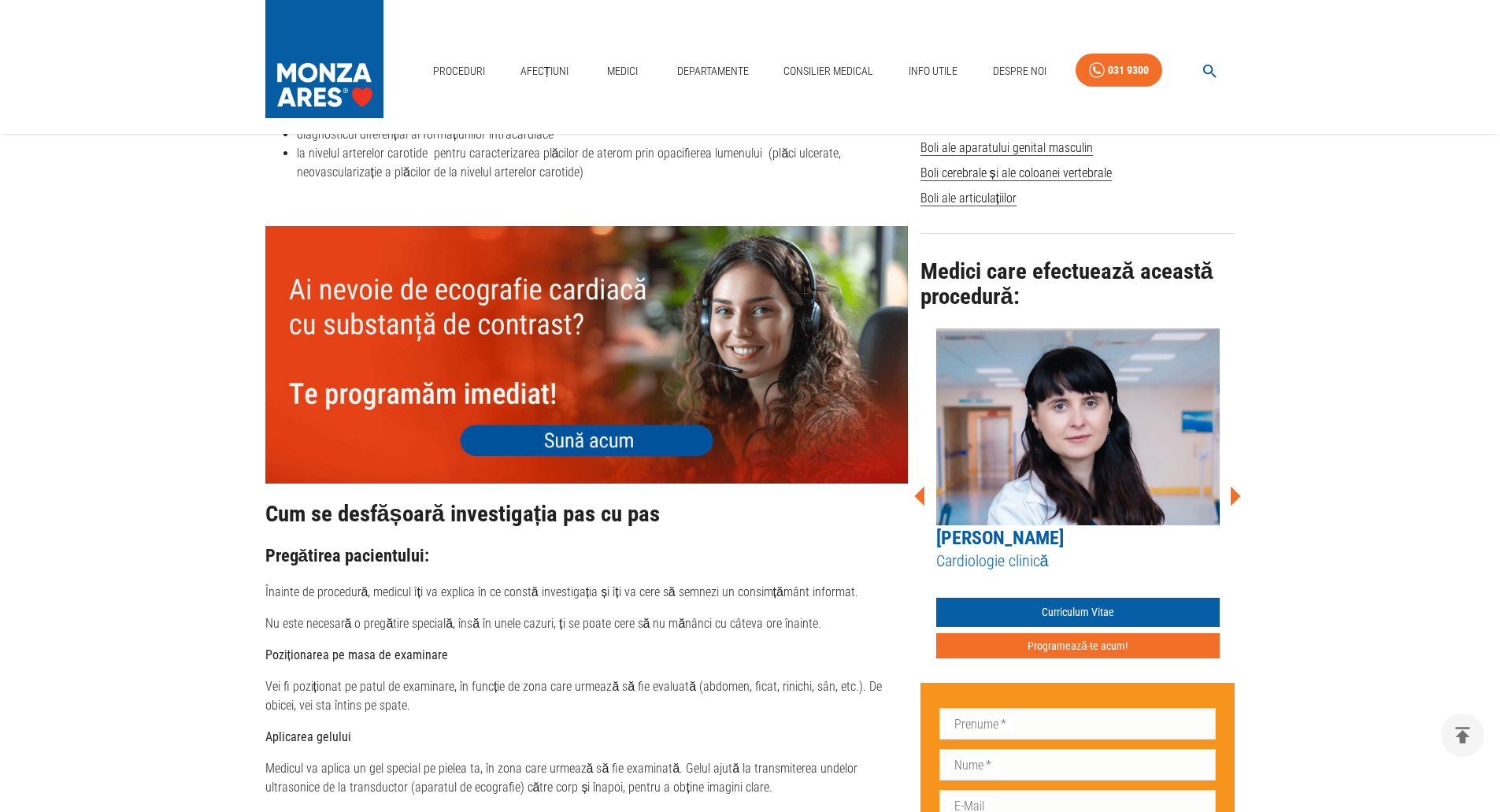
scroll to position [945, 0]
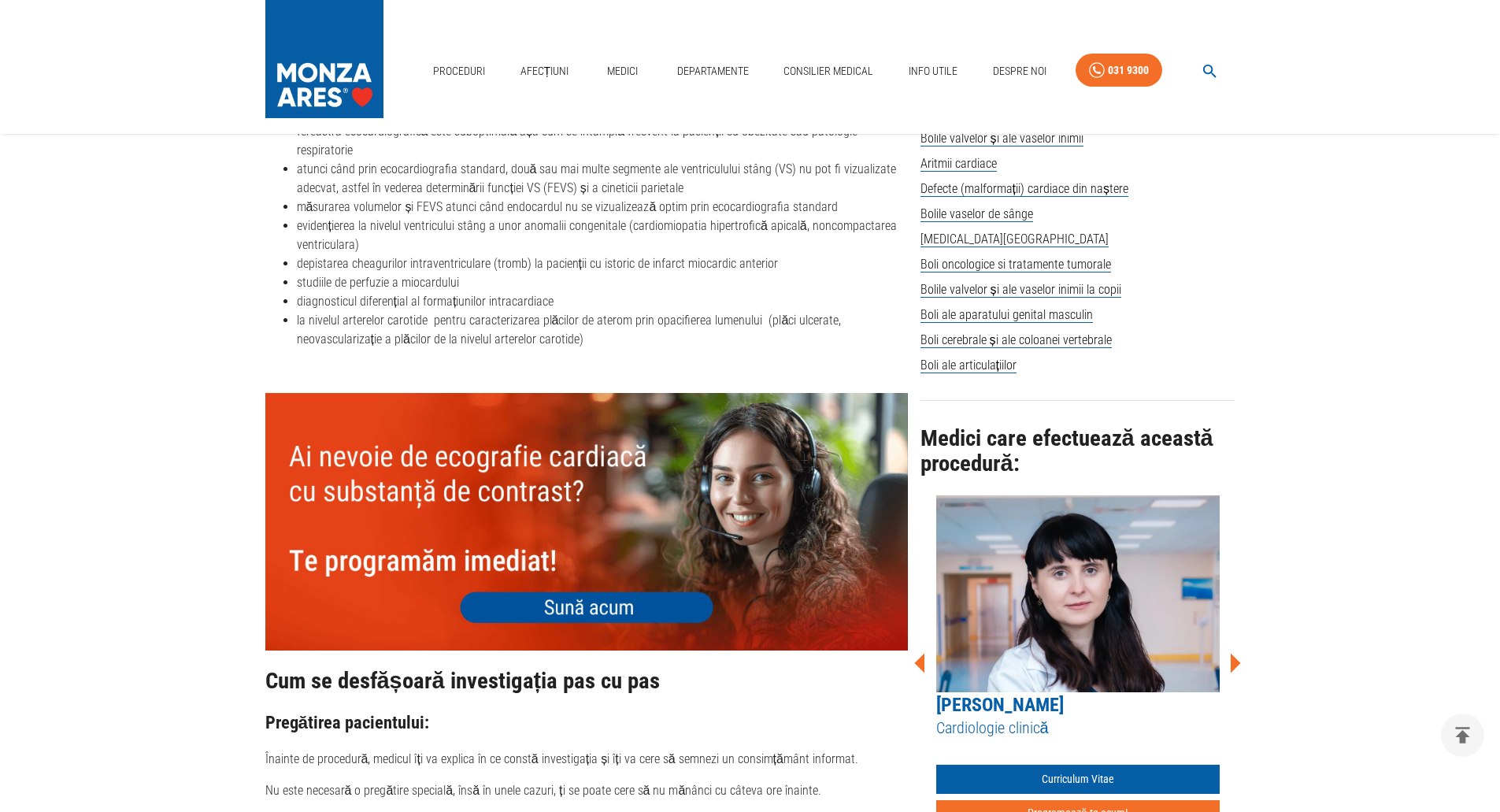
click at [1236, 660] on icon at bounding box center [1236, 663] width 10 height 20
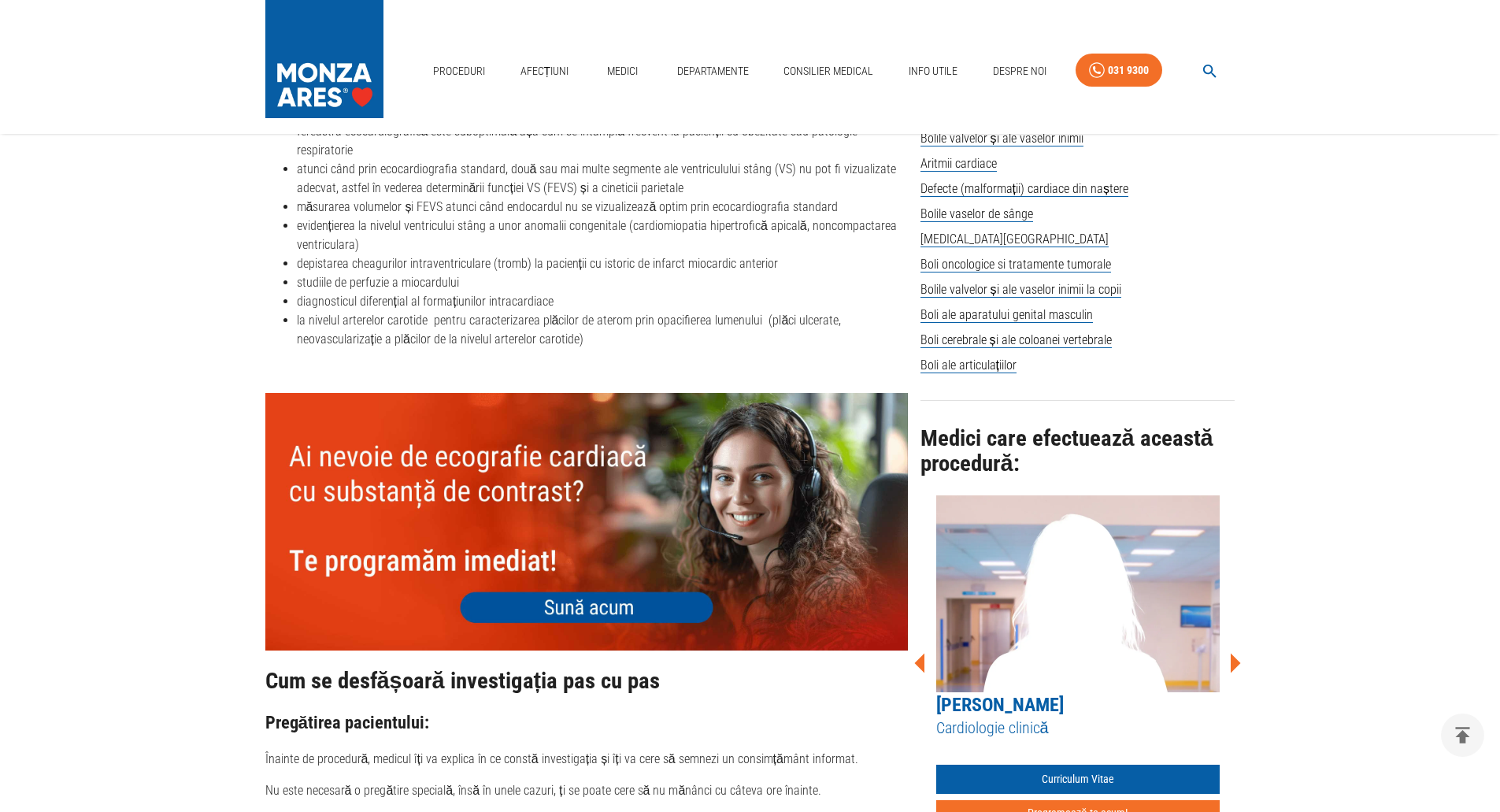
click at [1236, 660] on icon at bounding box center [1236, 663] width 10 height 20
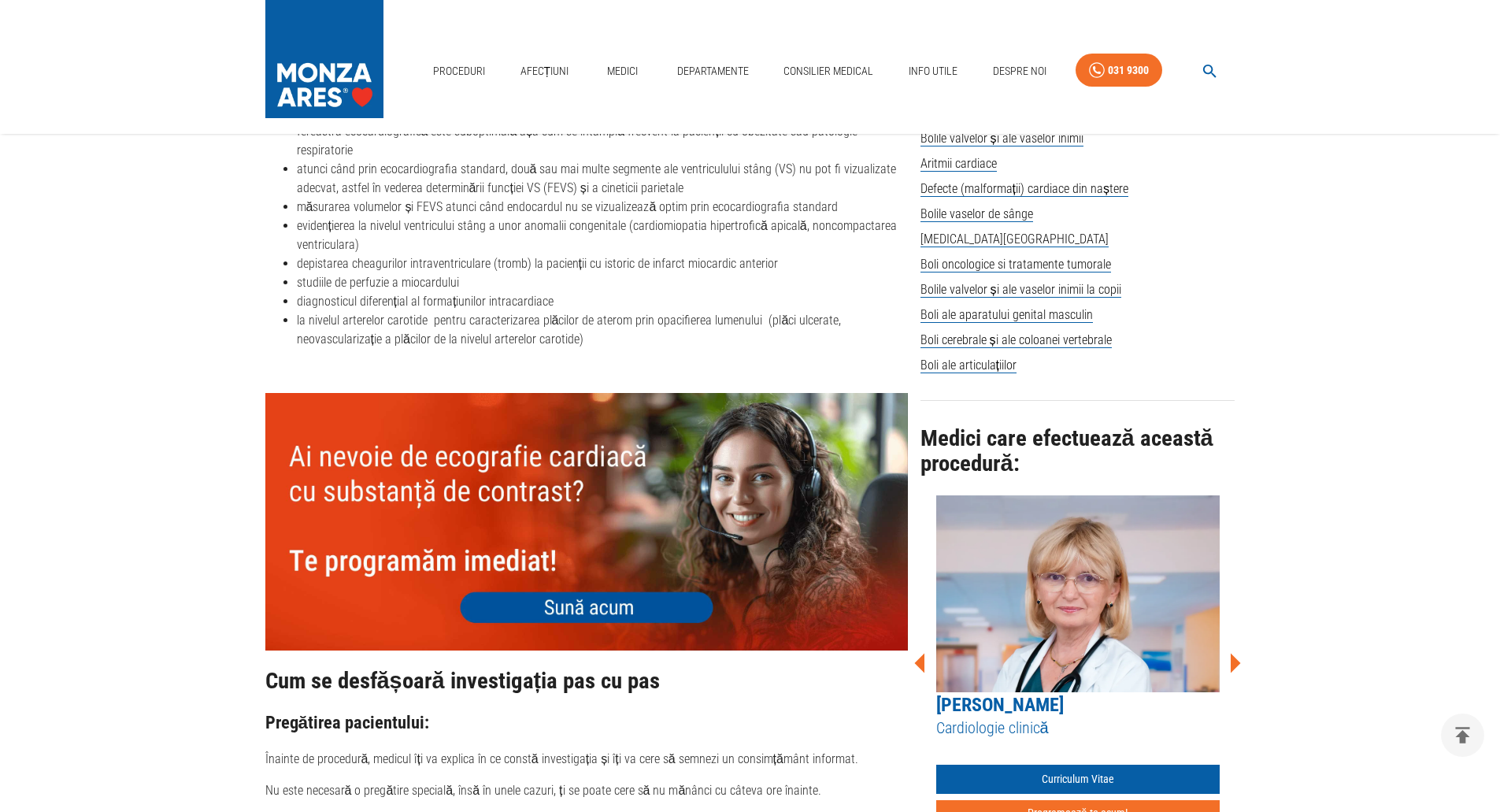
click at [1236, 660] on icon at bounding box center [1236, 663] width 10 height 20
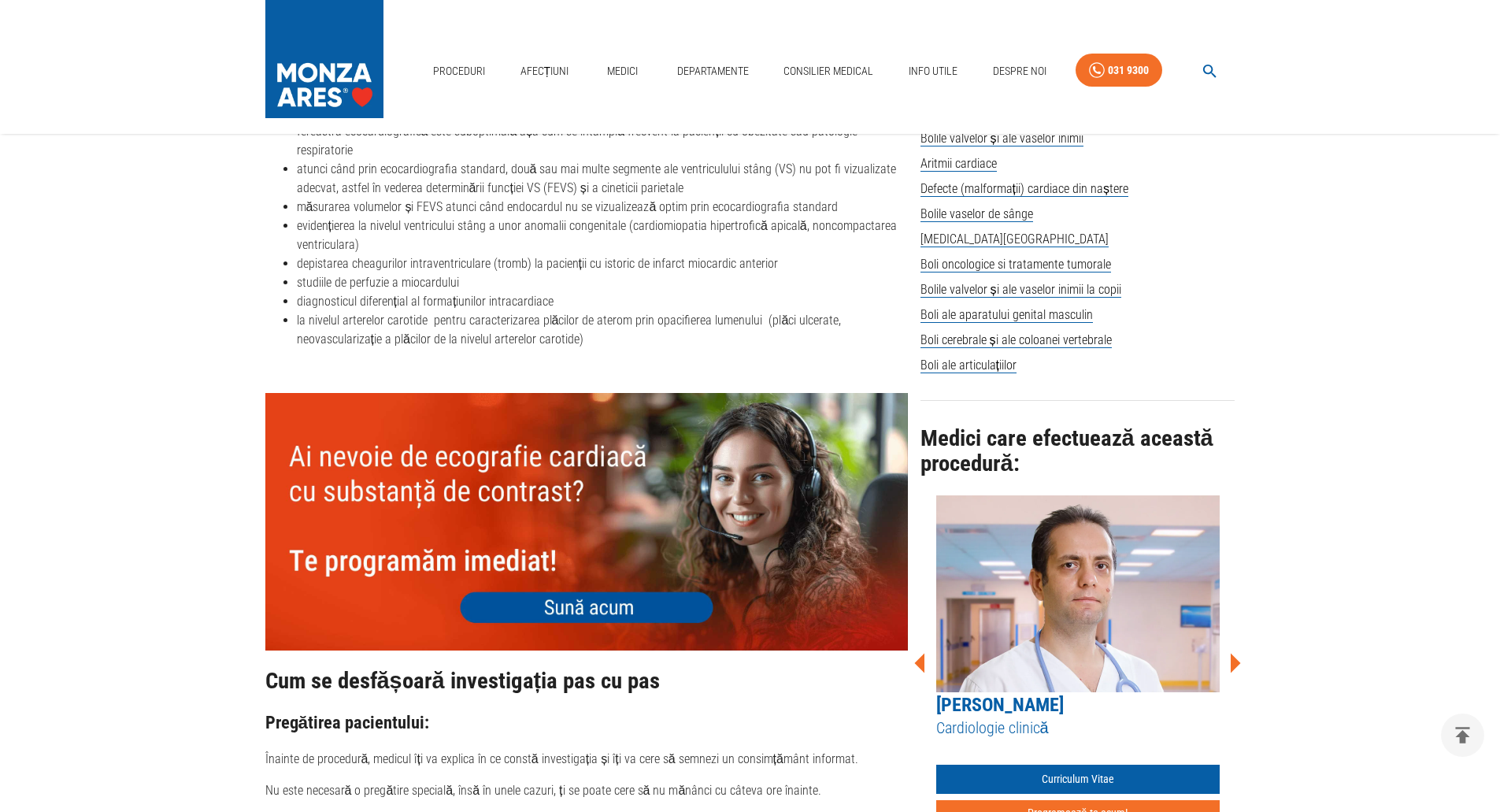
click at [1236, 660] on icon at bounding box center [1236, 663] width 10 height 20
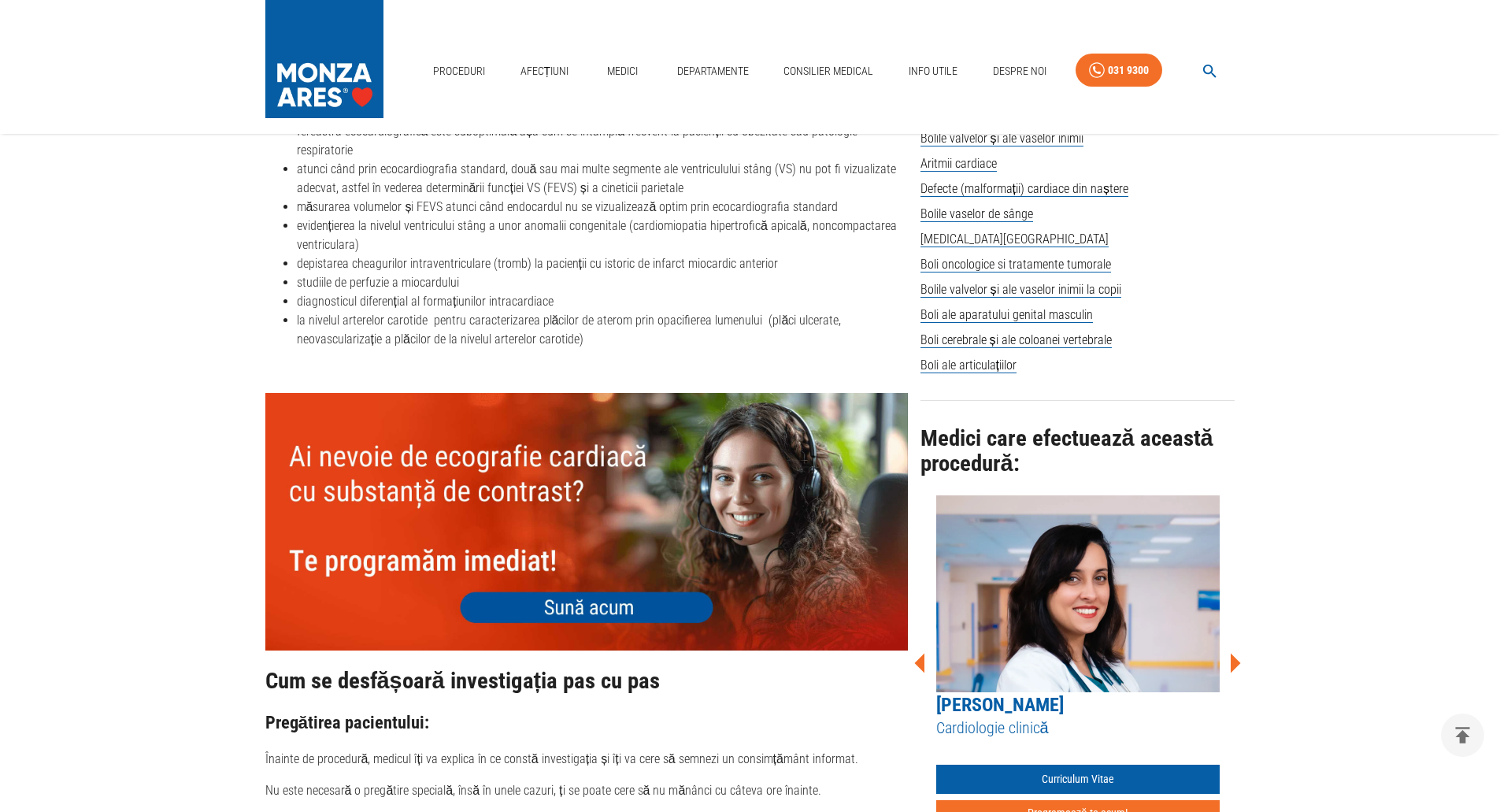
click at [1236, 660] on icon at bounding box center [1236, 663] width 10 height 20
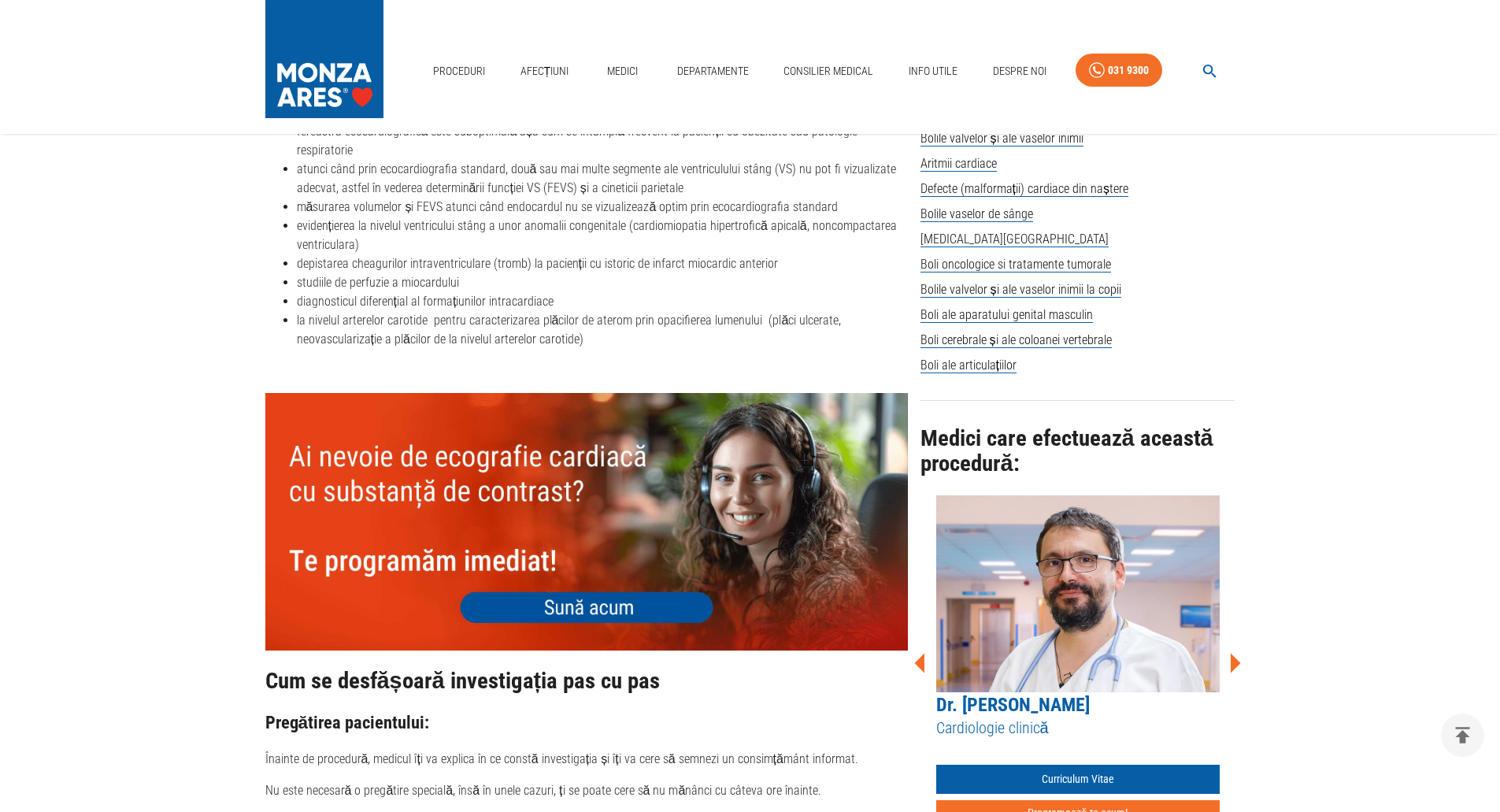
click at [1236, 660] on icon at bounding box center [1236, 663] width 10 height 20
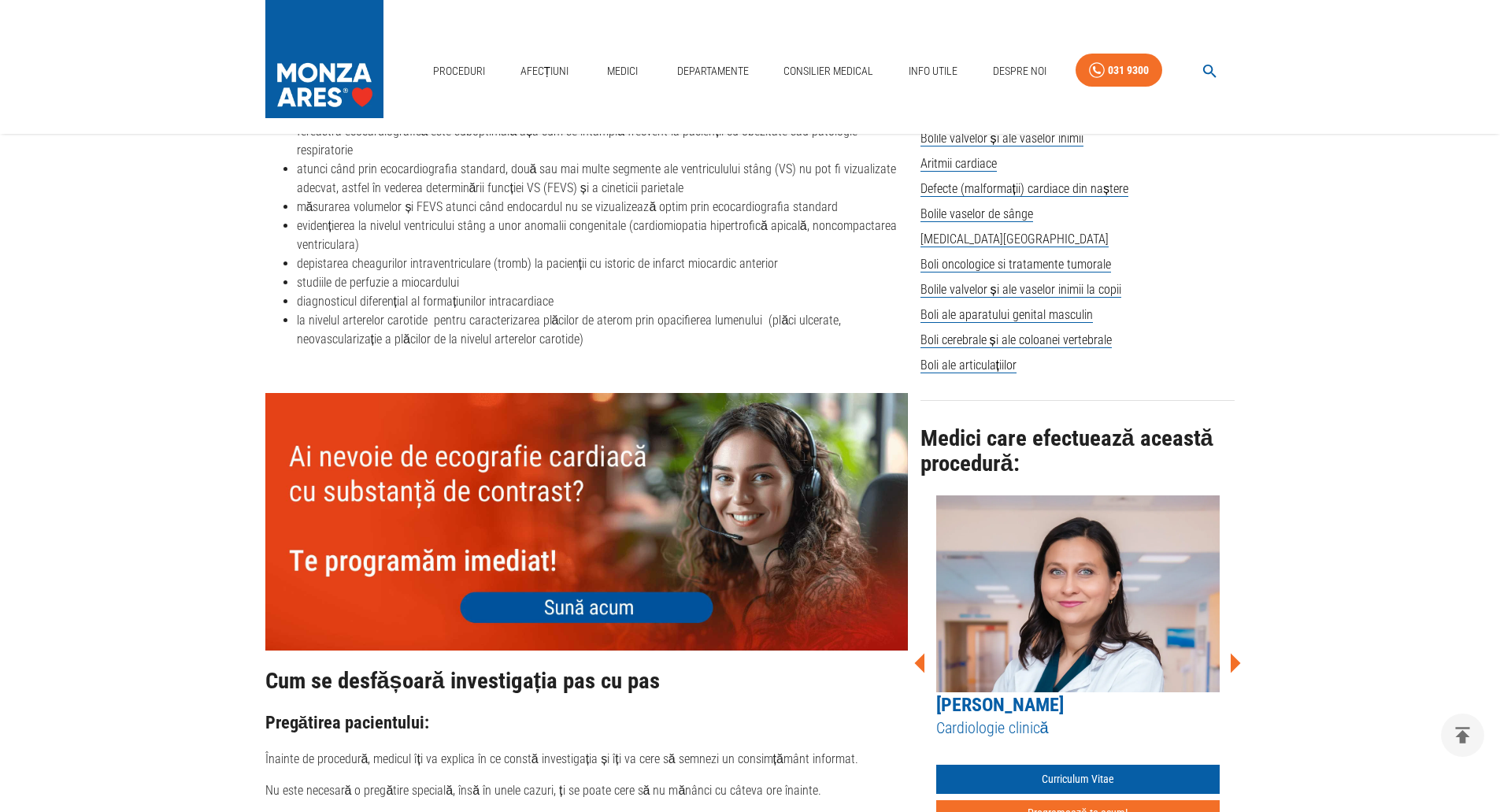
click at [1236, 660] on icon at bounding box center [1236, 663] width 10 height 20
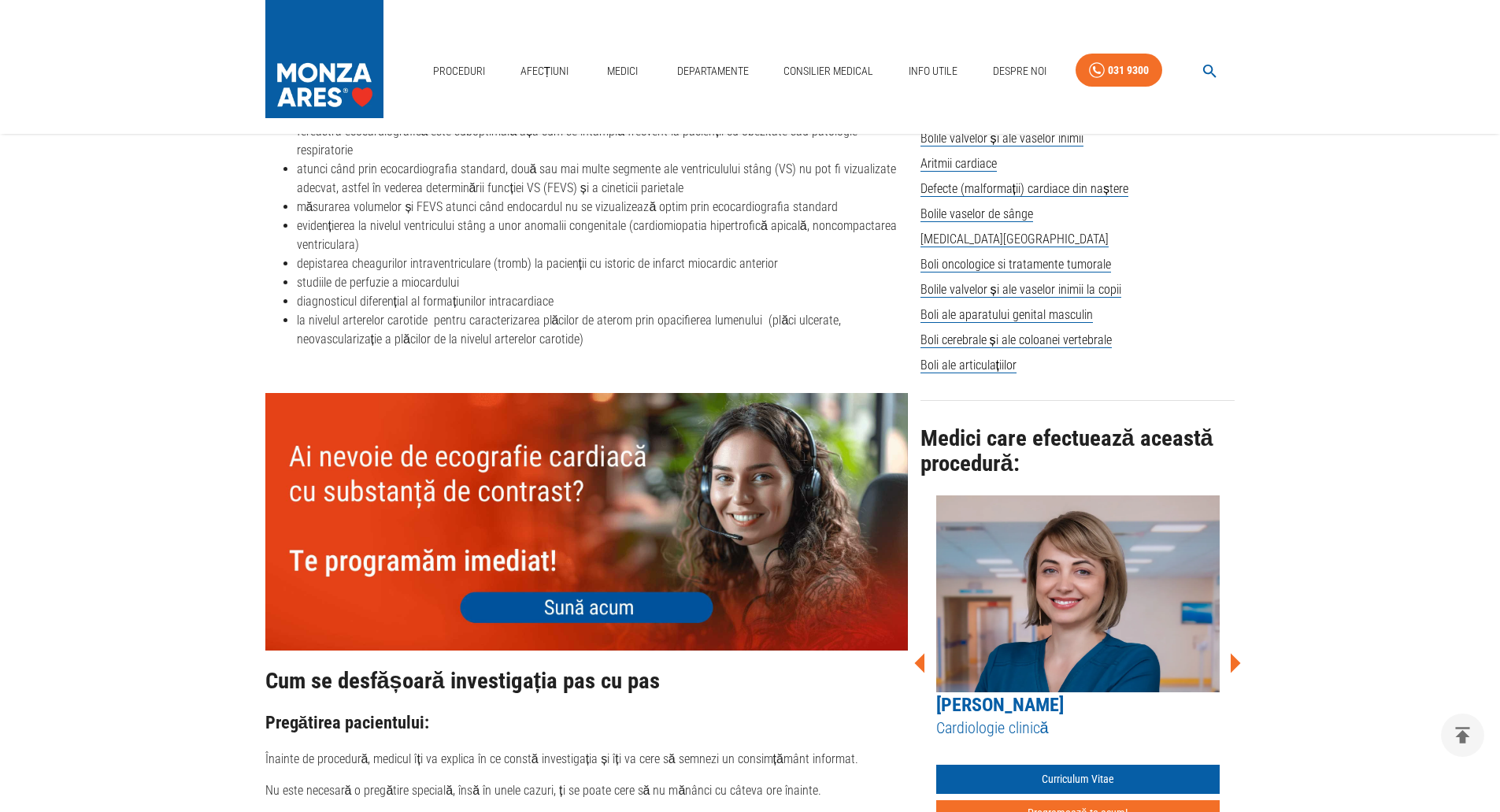
click at [1229, 657] on icon at bounding box center [1235, 663] width 47 height 47
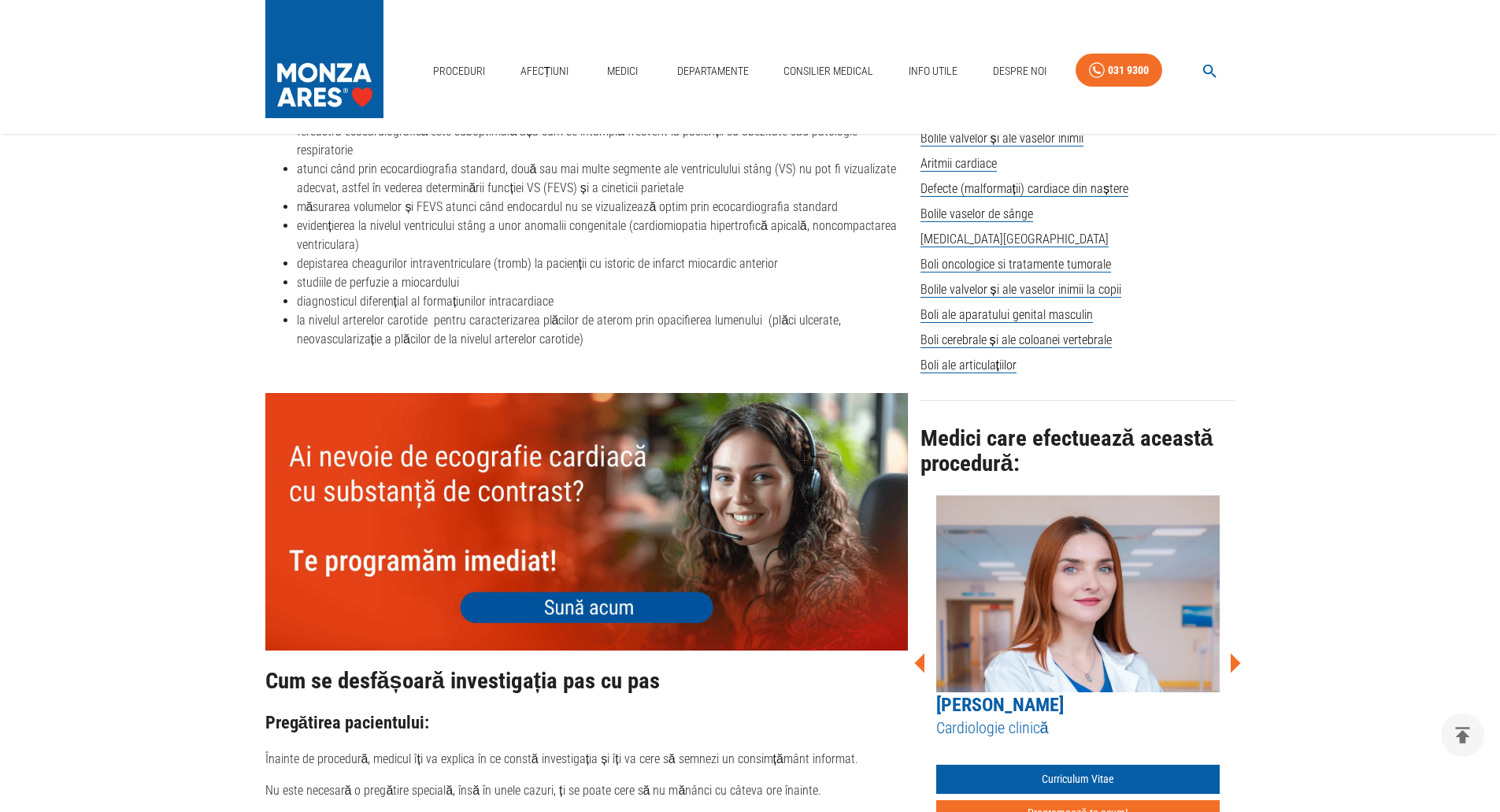
click at [1229, 657] on icon at bounding box center [1235, 663] width 47 height 47
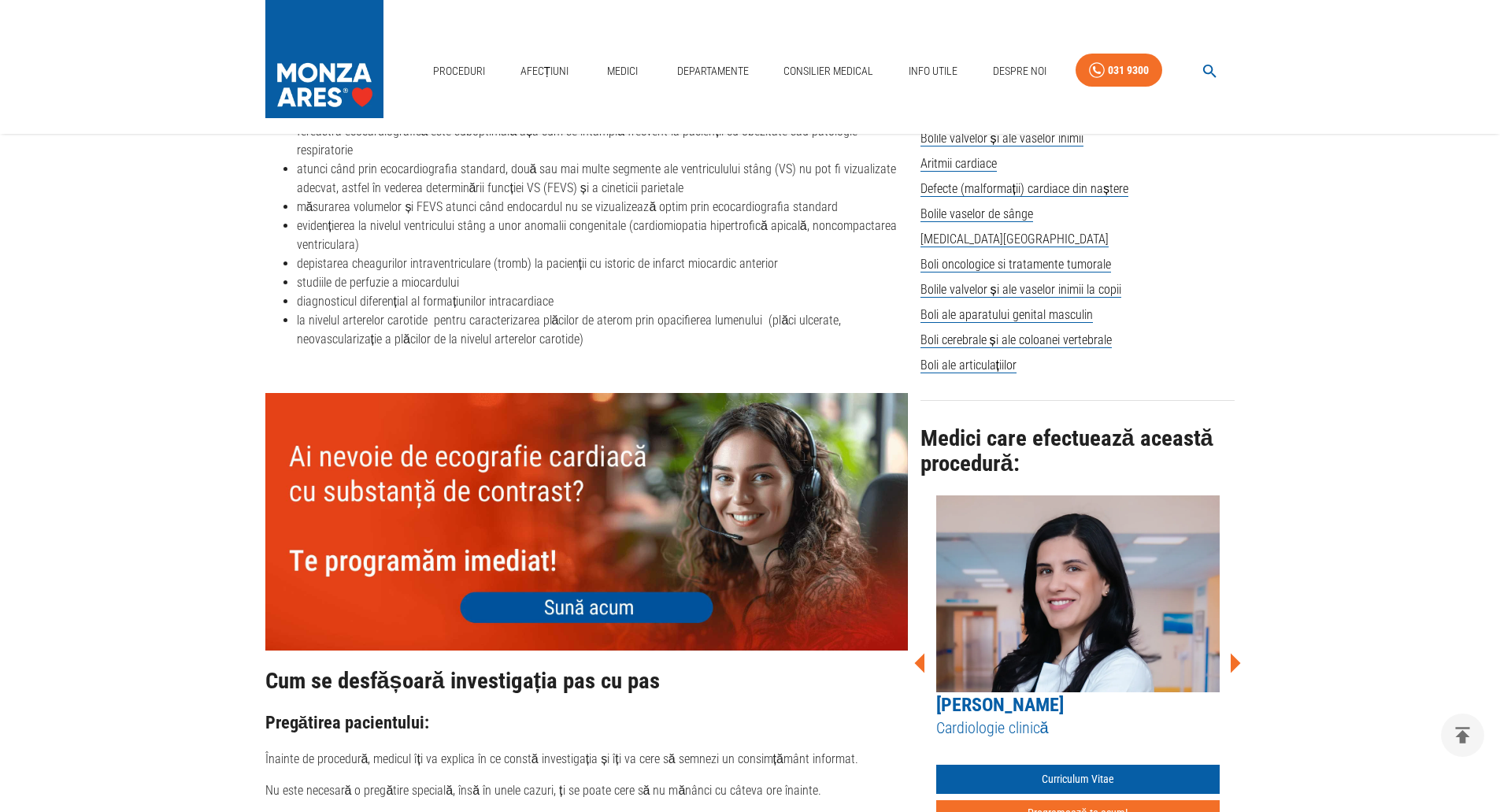
click at [918, 653] on icon at bounding box center [920, 663] width 10 height 20
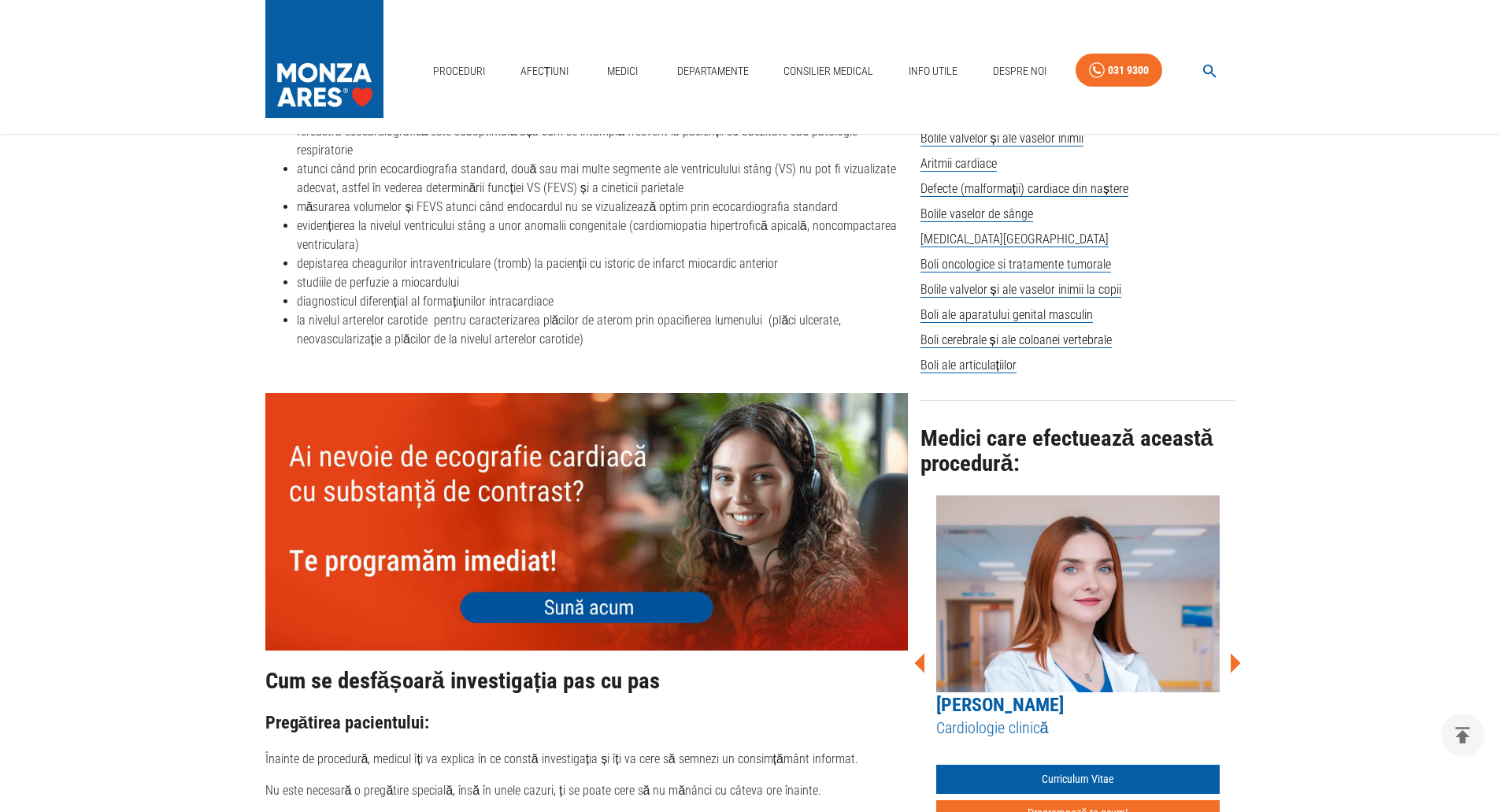
click at [1239, 658] on icon at bounding box center [1236, 663] width 10 height 20
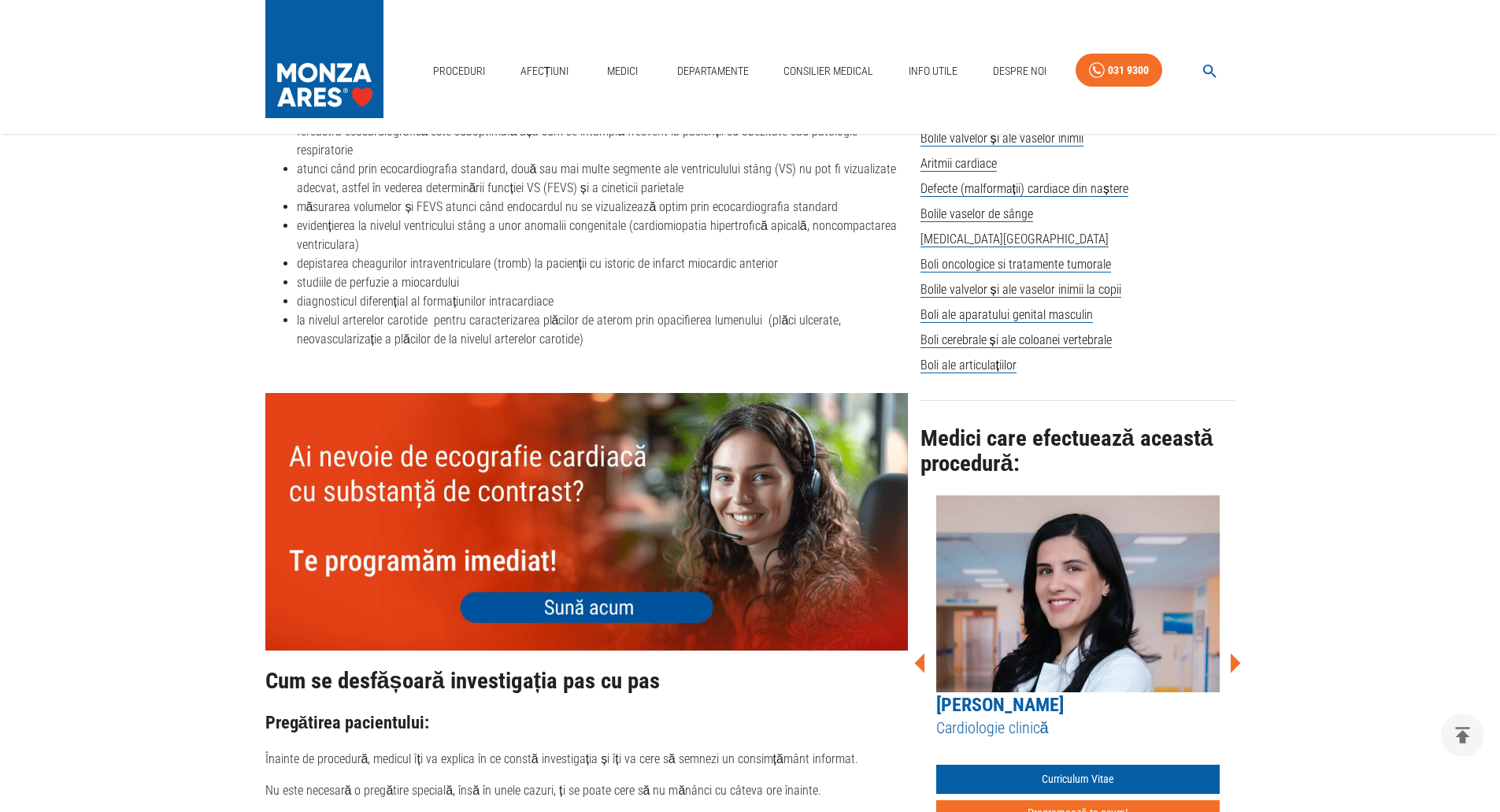
click at [1239, 658] on icon at bounding box center [1236, 663] width 10 height 20
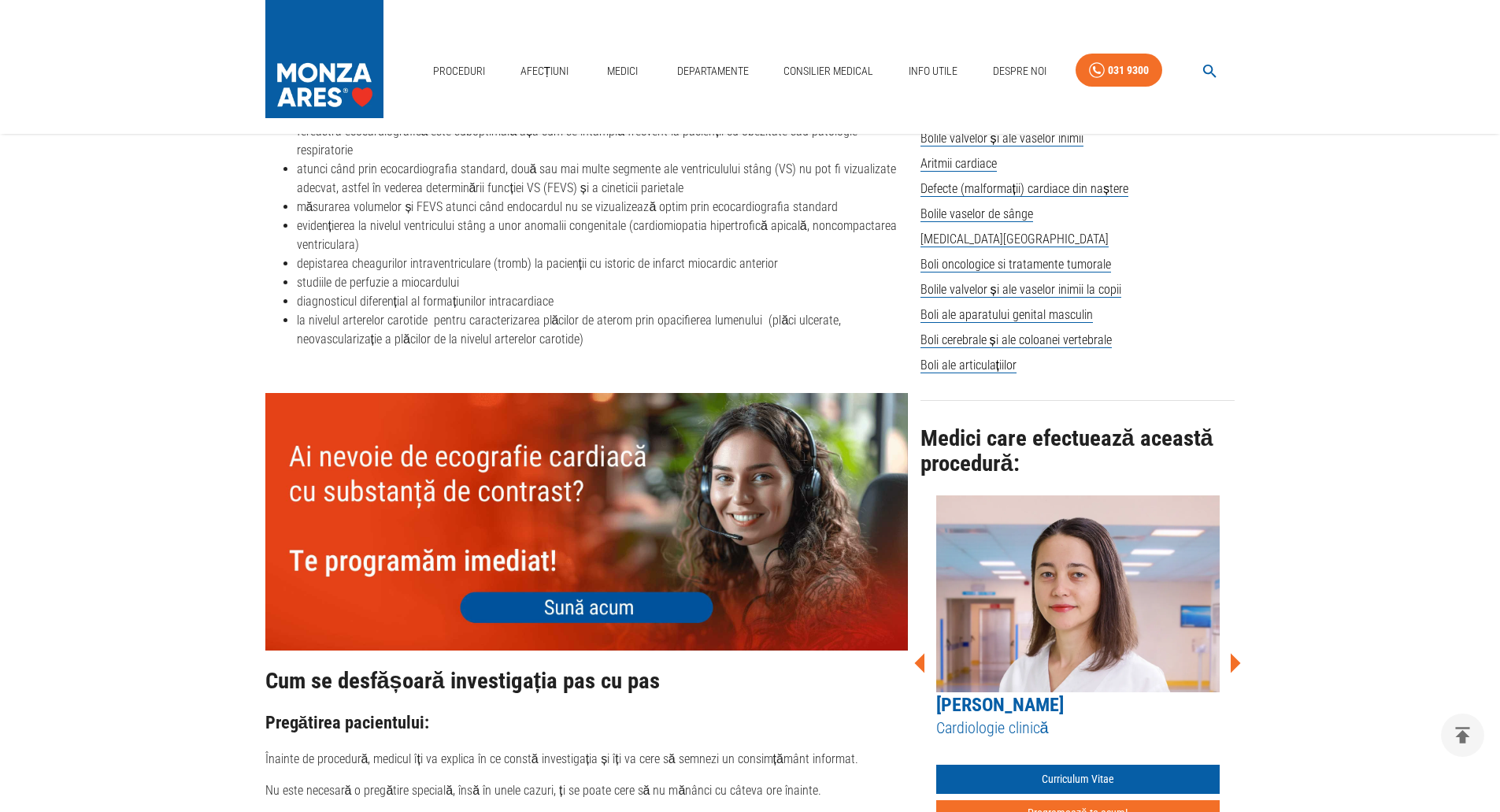
click at [1239, 658] on icon at bounding box center [1236, 663] width 10 height 20
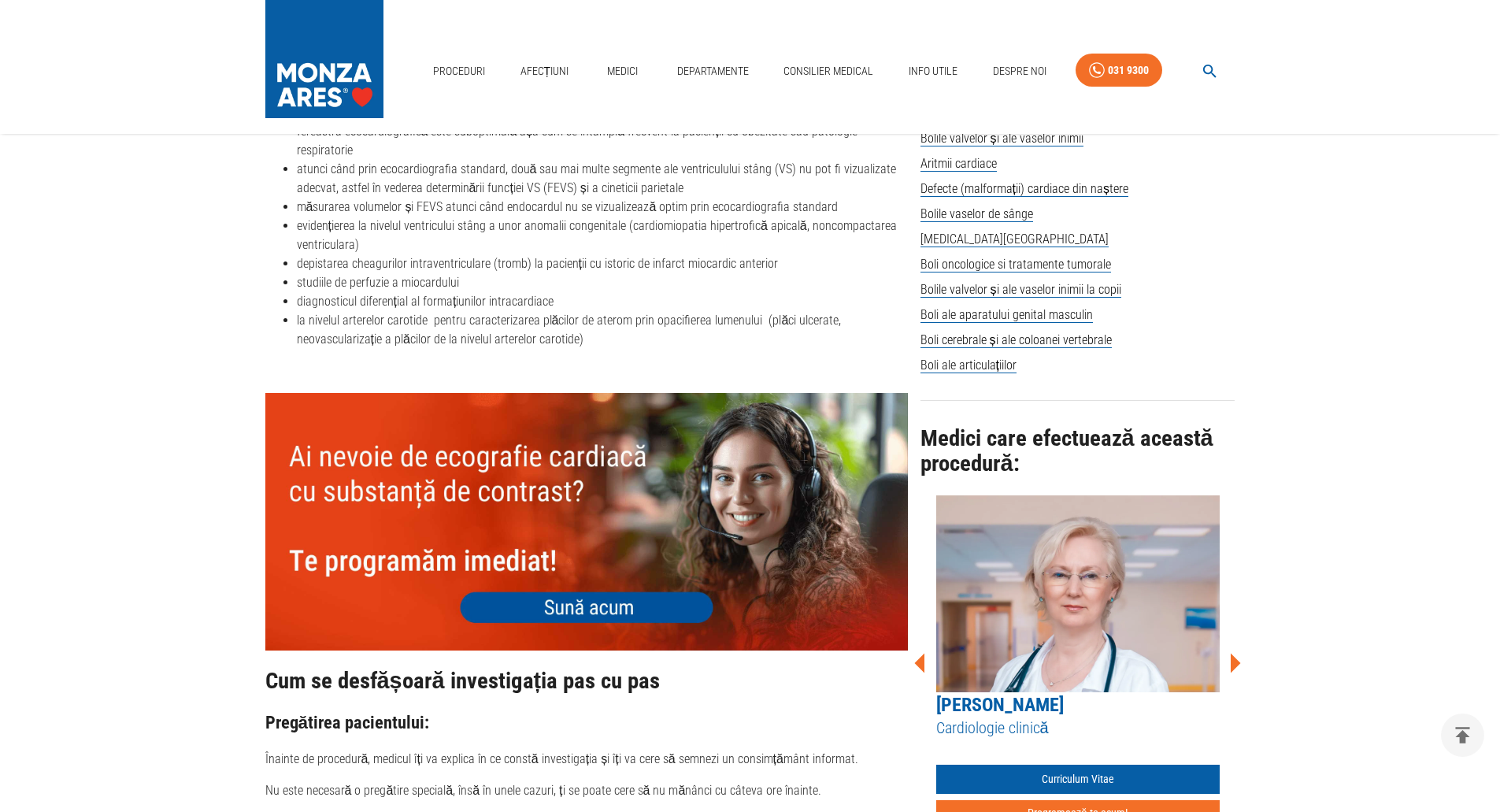
click at [1236, 656] on icon at bounding box center [1236, 663] width 10 height 20
